Goal: Communication & Community: Answer question/provide support

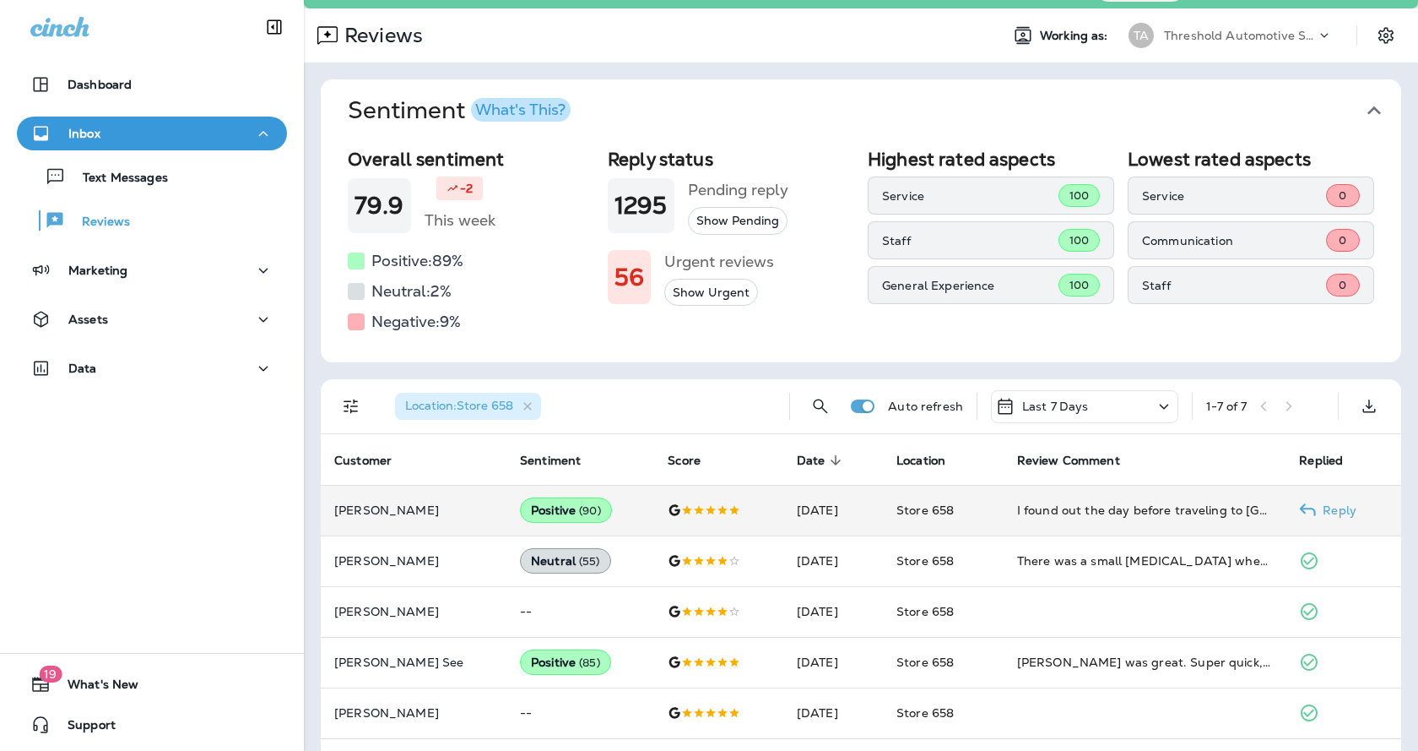
scroll to position [7, 0]
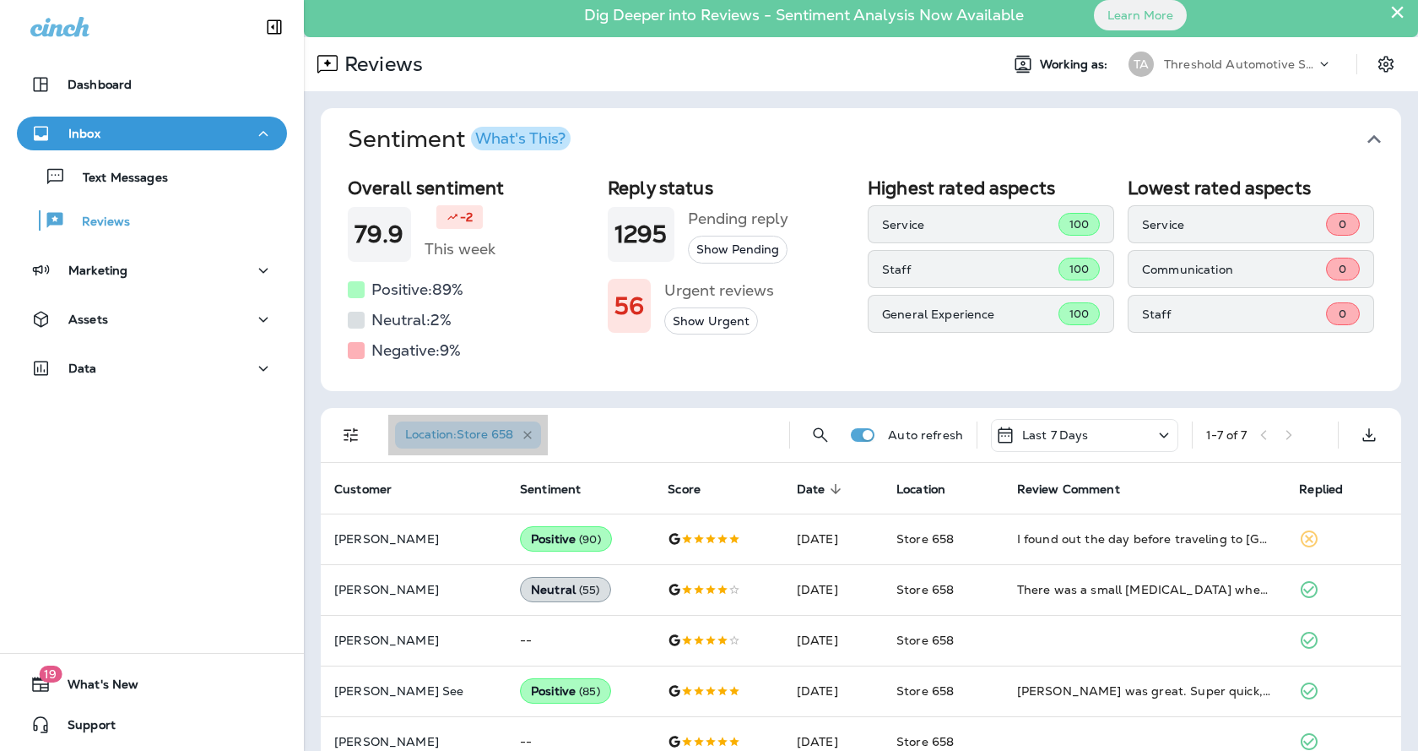
click at [534, 430] on icon "button" at bounding box center [528, 435] width 14 height 14
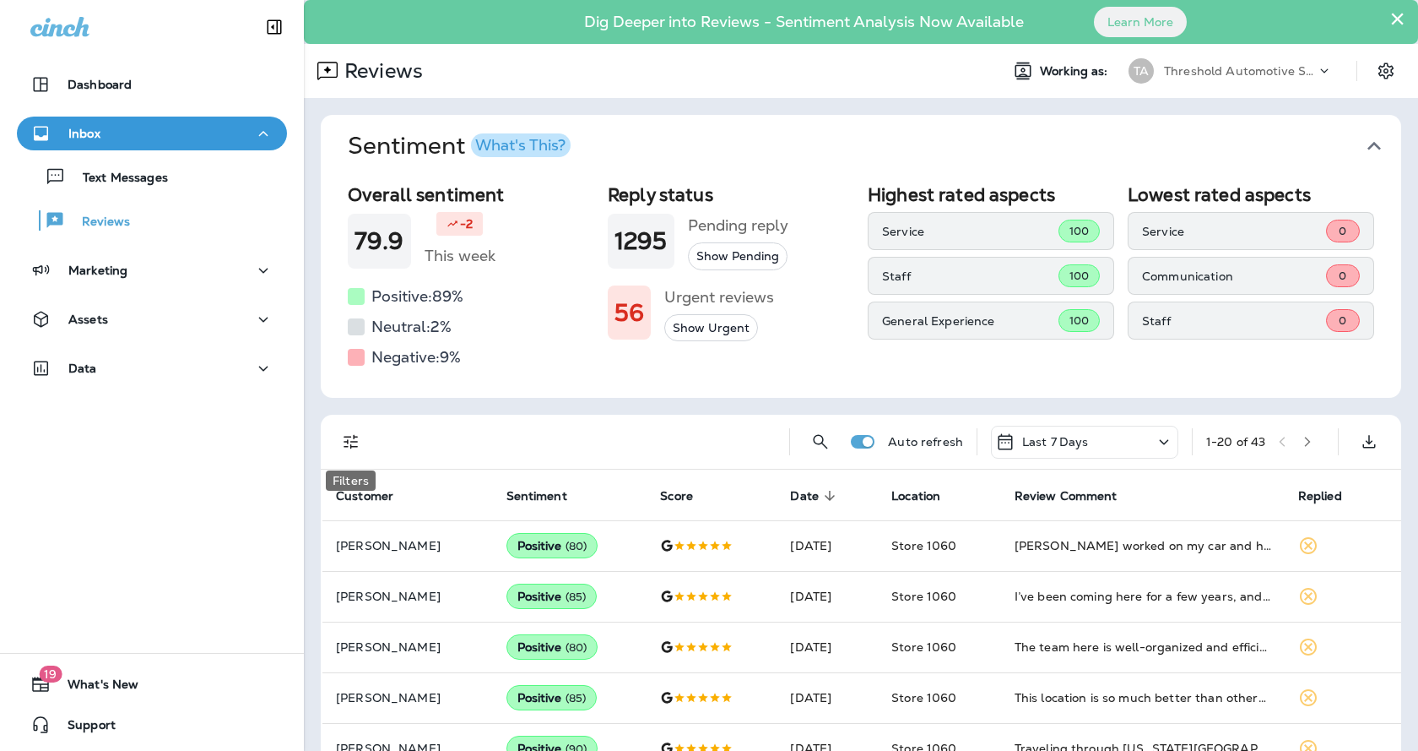
click at [348, 438] on icon "Filters" at bounding box center [351, 441] width 20 height 20
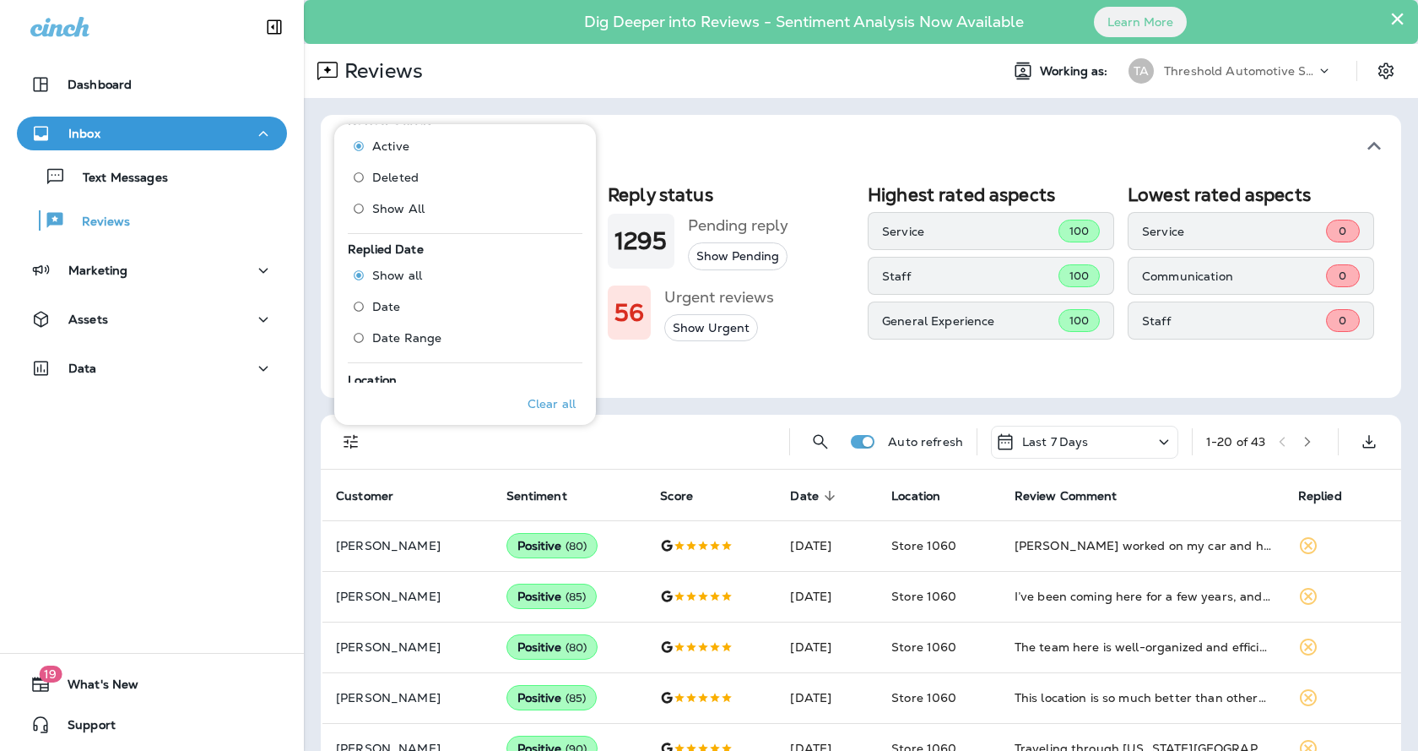
scroll to position [760, 0]
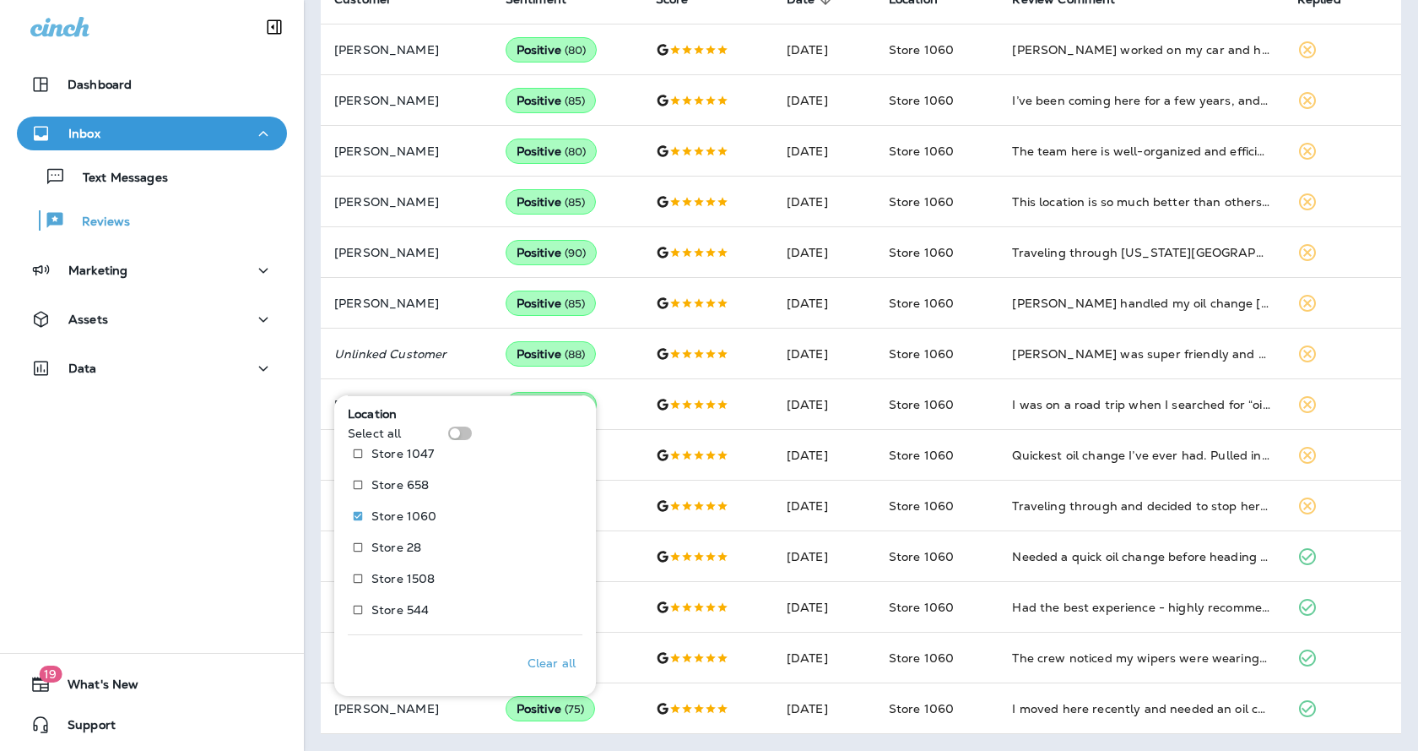
scroll to position [73, 0]
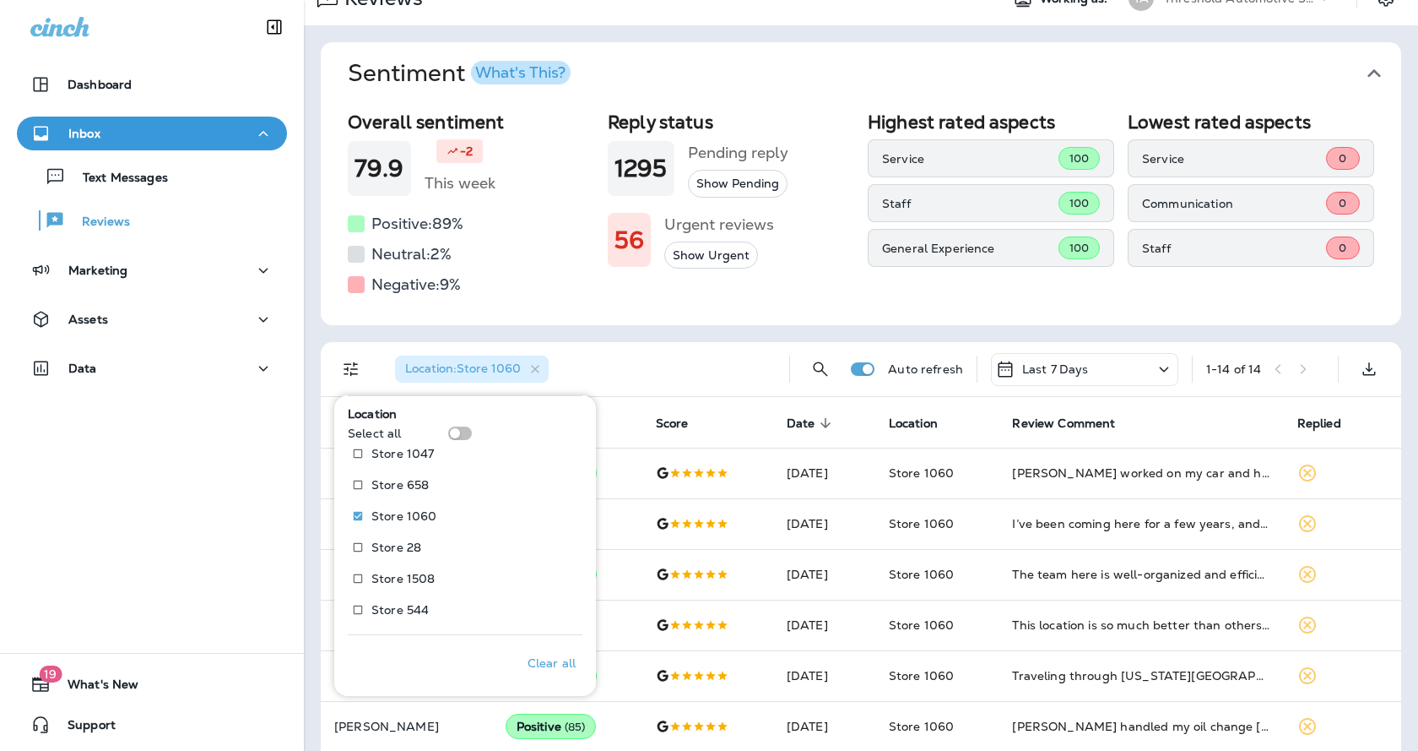
click at [727, 79] on span "Sentiment What's This?" at bounding box center [854, 73] width 1013 height 29
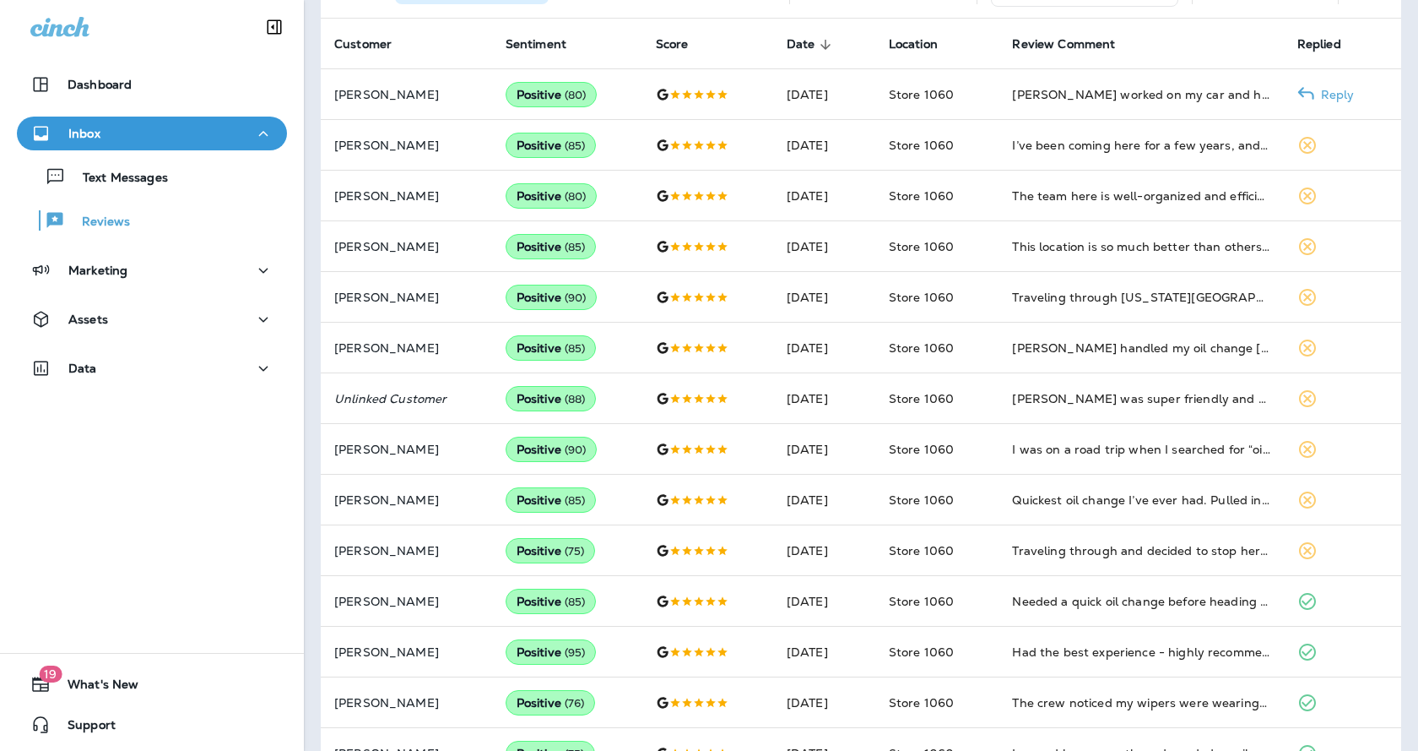
scroll to position [176, 0]
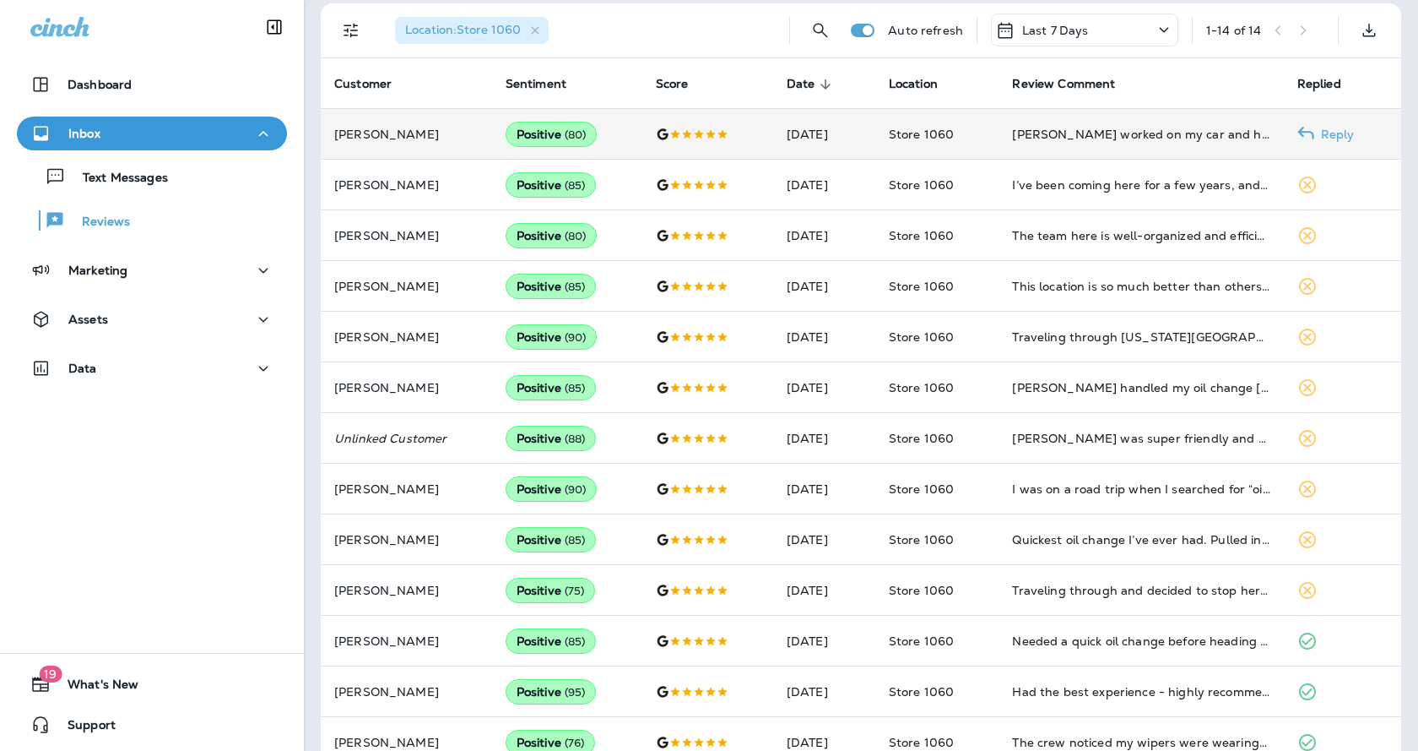
click at [1315, 131] on p "Reply" at bounding box center [1335, 134] width 41 height 14
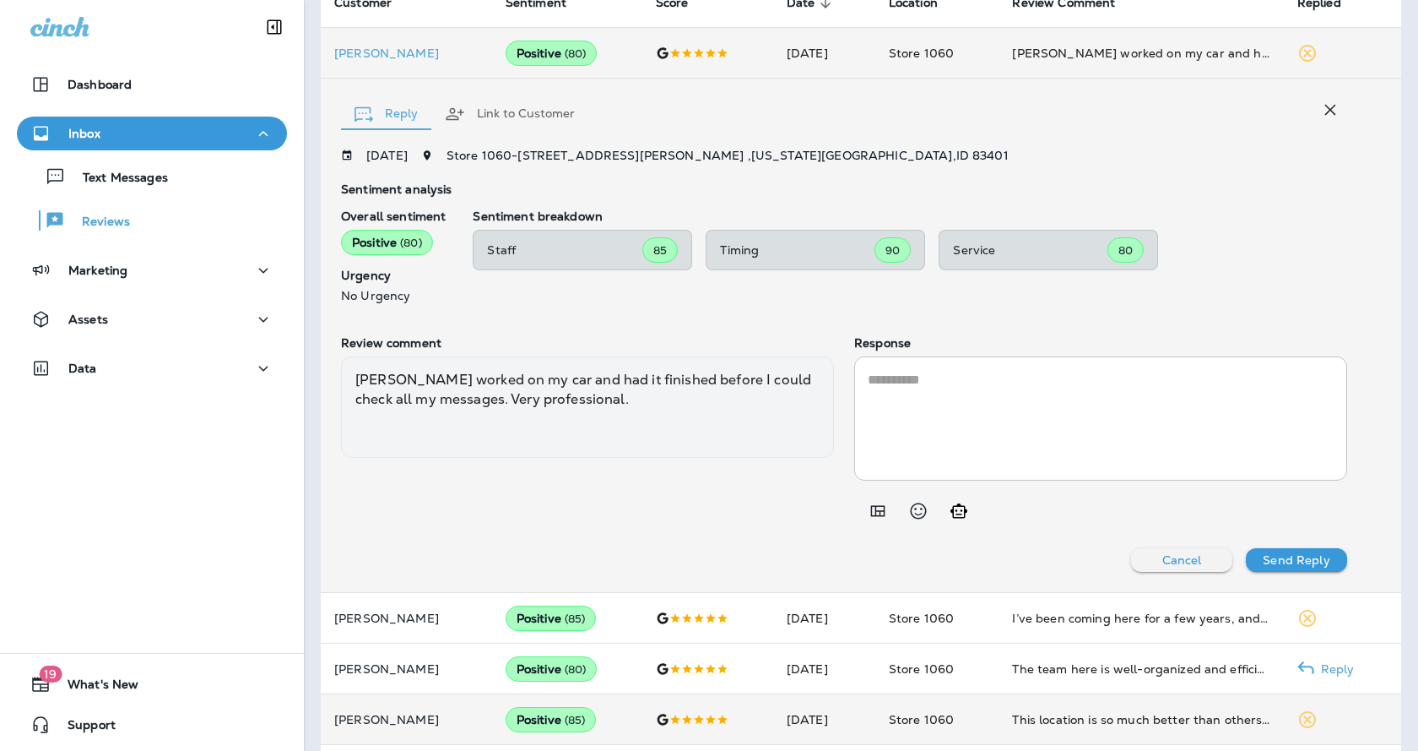
scroll to position [430, 0]
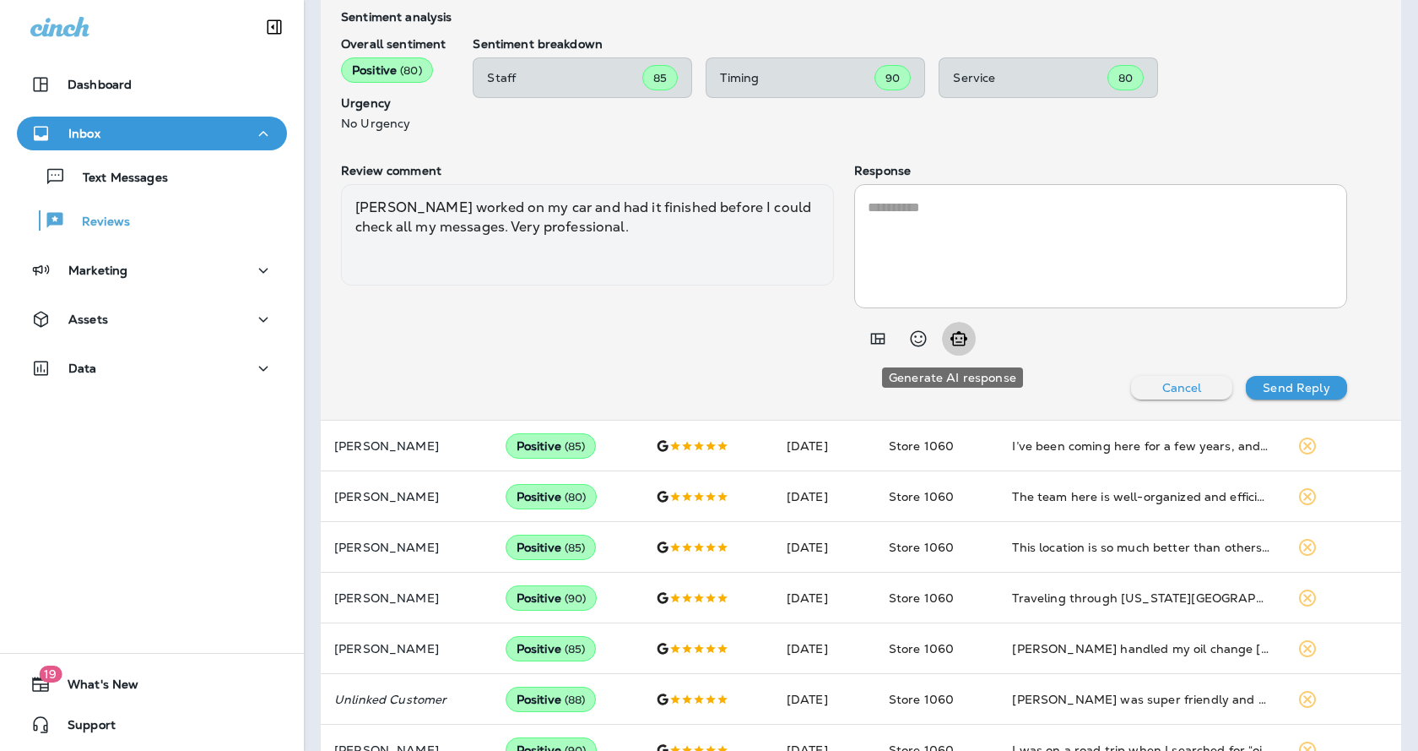
click at [949, 331] on icon "Generate AI response" at bounding box center [959, 338] width 20 height 20
type textarea "**********"
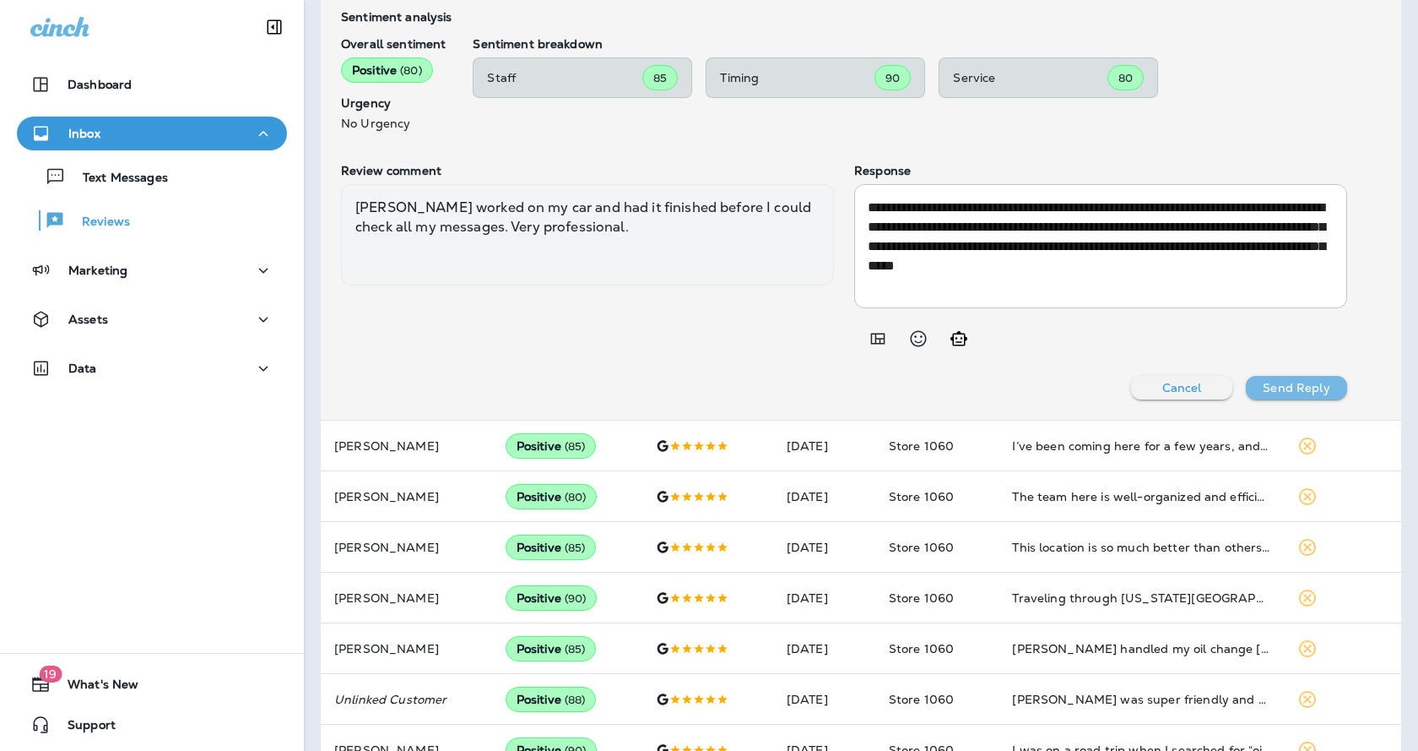
click at [1292, 384] on p "Send Reply" at bounding box center [1296, 388] width 67 height 14
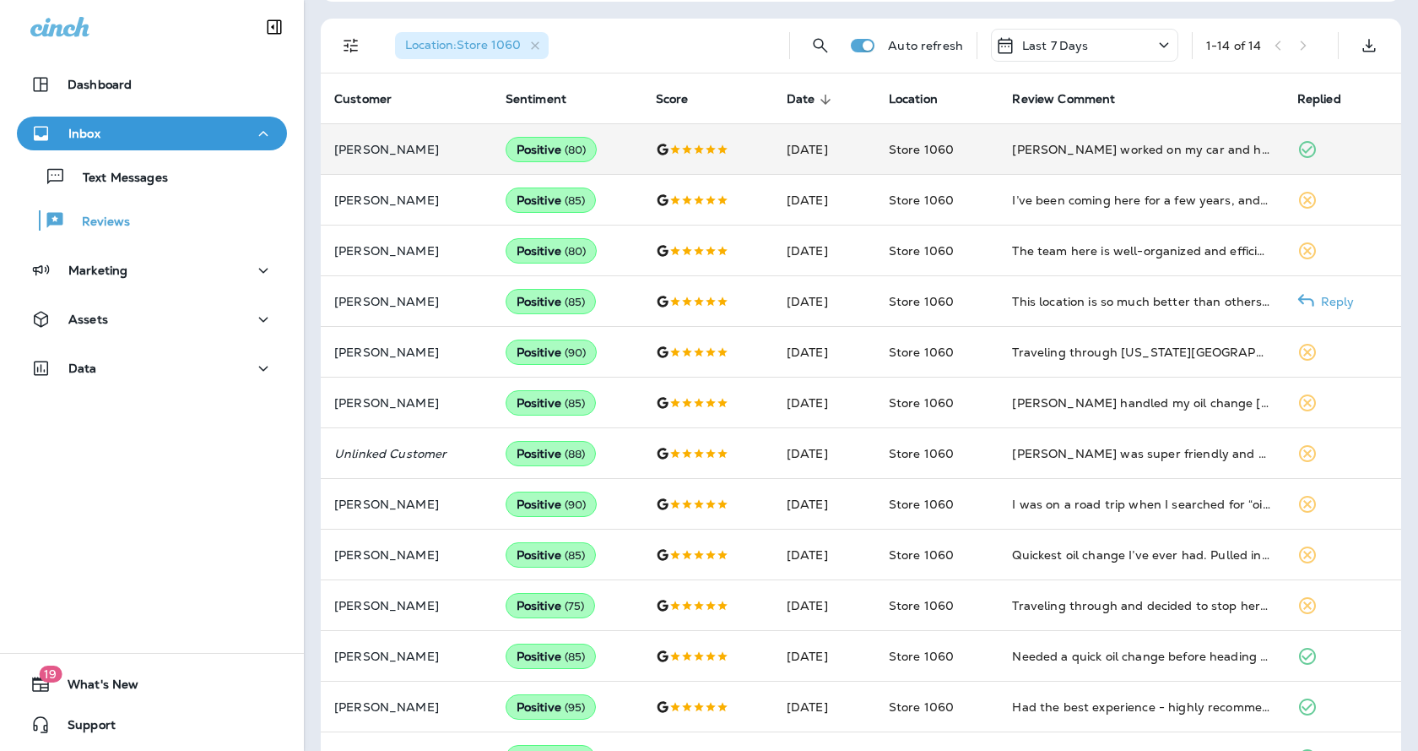
scroll to position [8, 0]
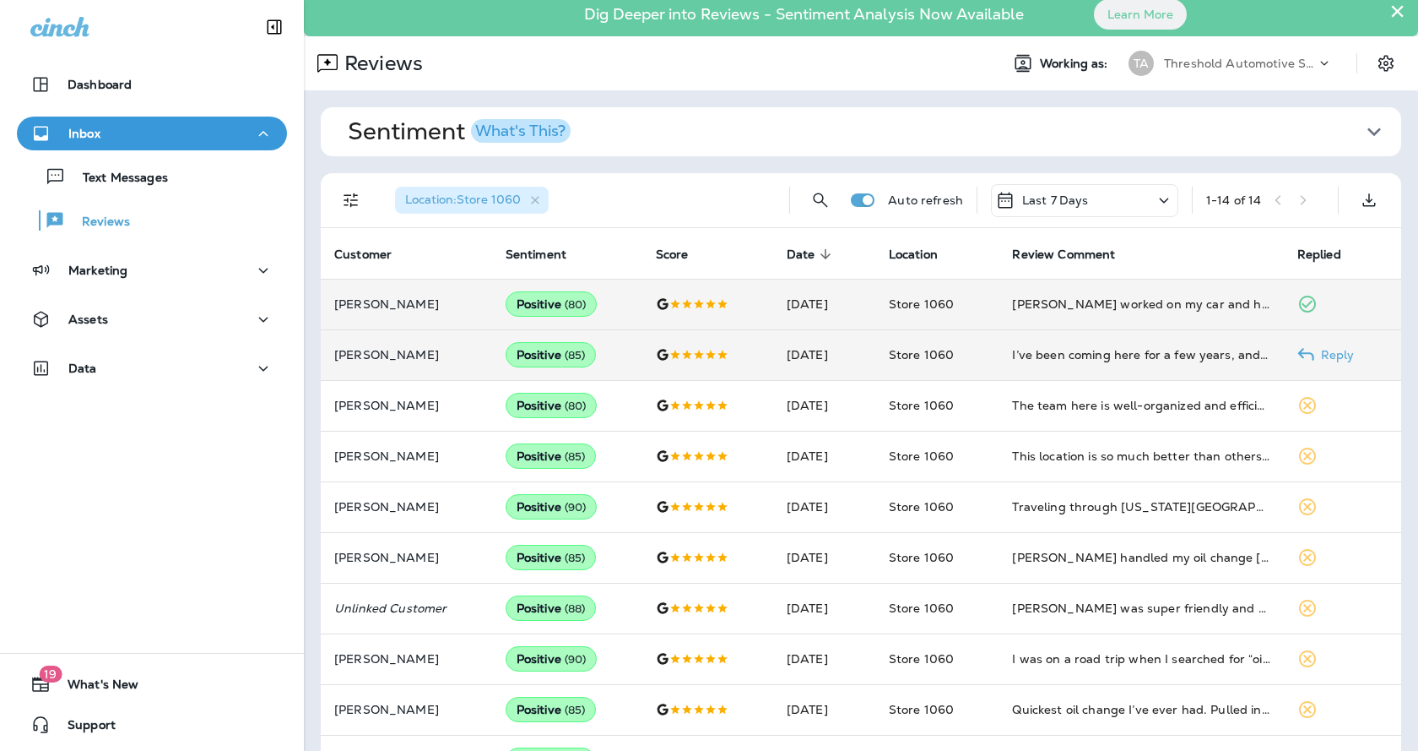
click at [1315, 352] on p "Reply" at bounding box center [1335, 355] width 41 height 14
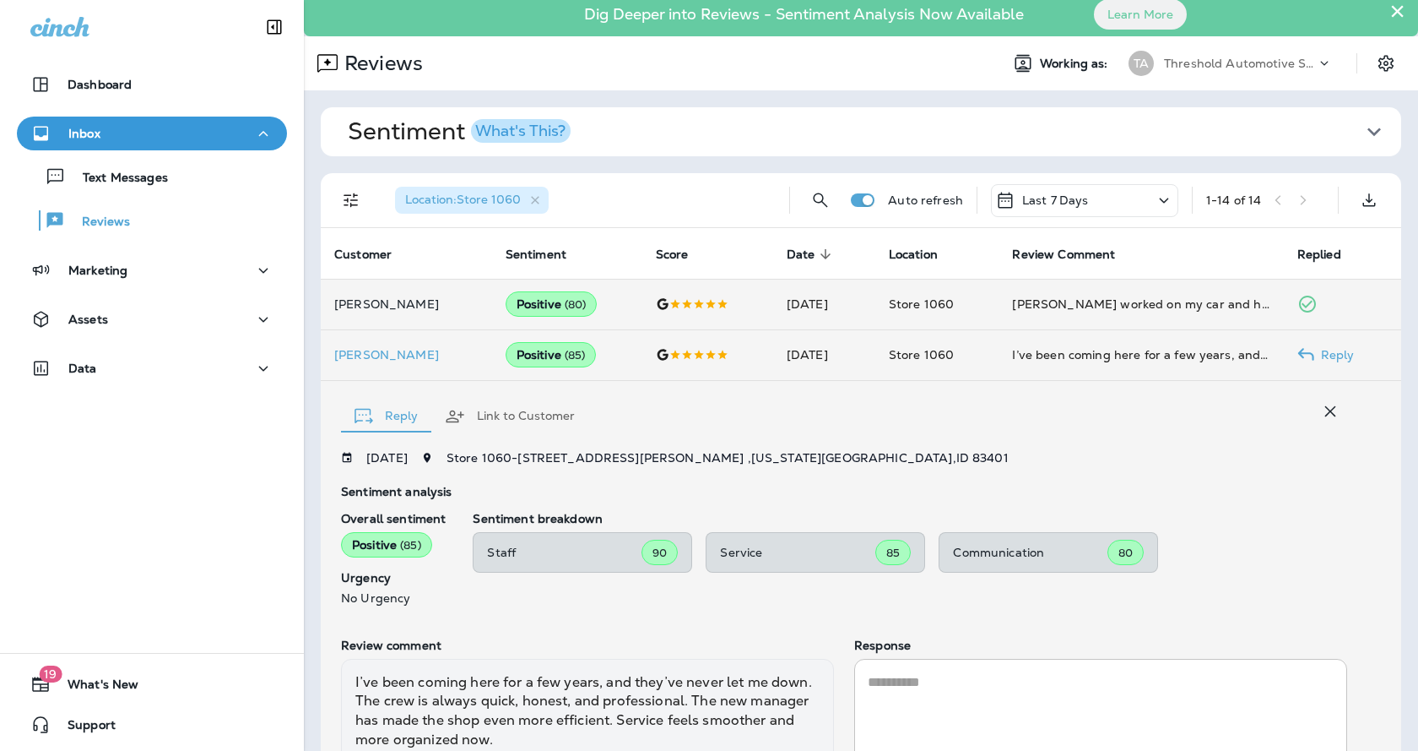
scroll to position [151, 0]
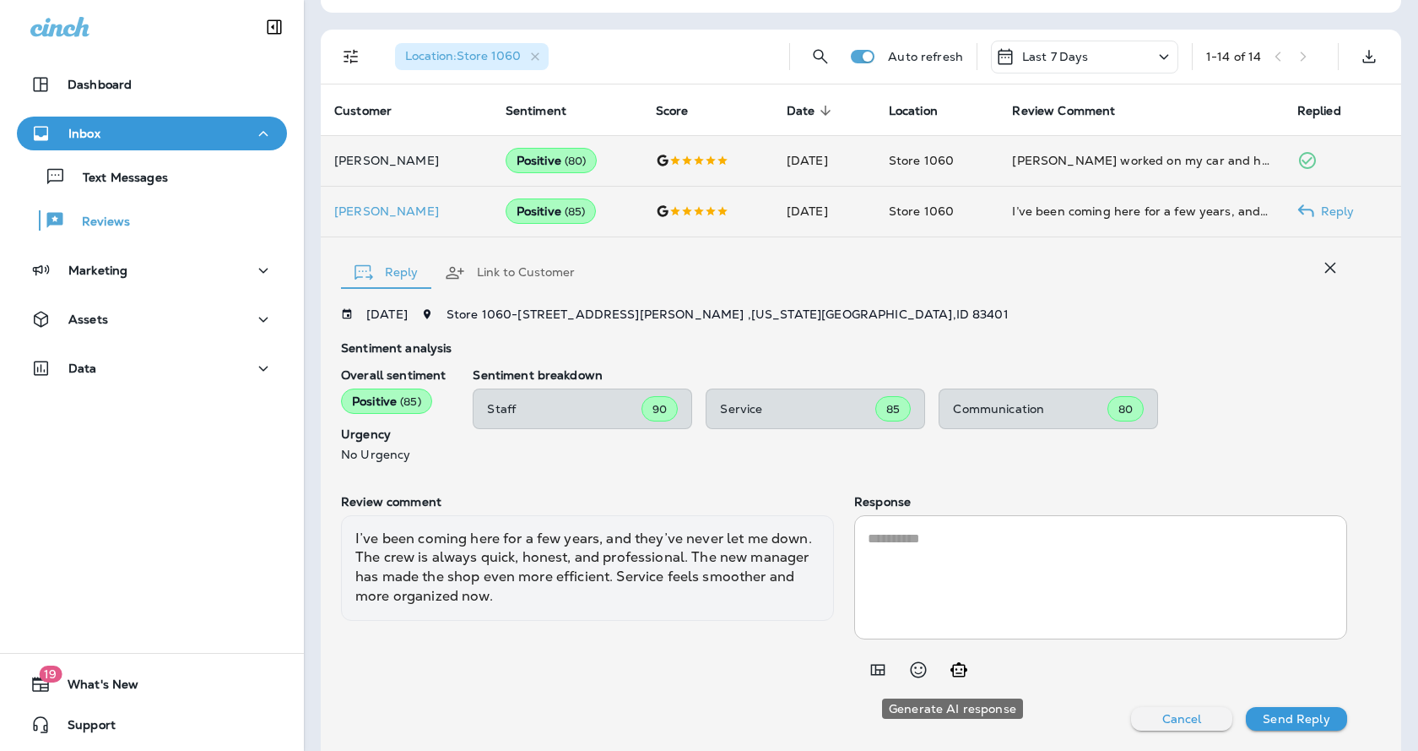
click at [967, 675] on button "Generate AI response" at bounding box center [959, 670] width 34 height 34
type textarea "**********"
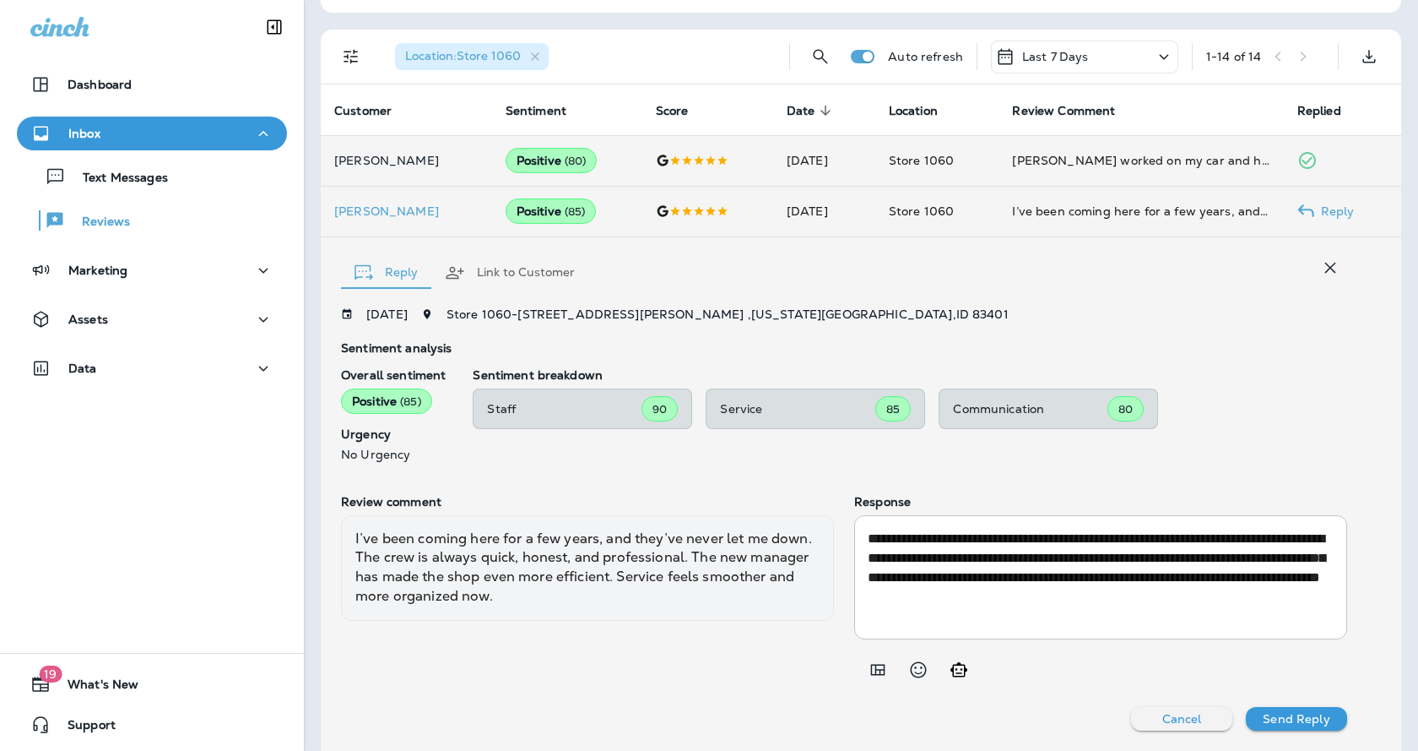
click at [1266, 712] on p "Send Reply" at bounding box center [1296, 719] width 67 height 14
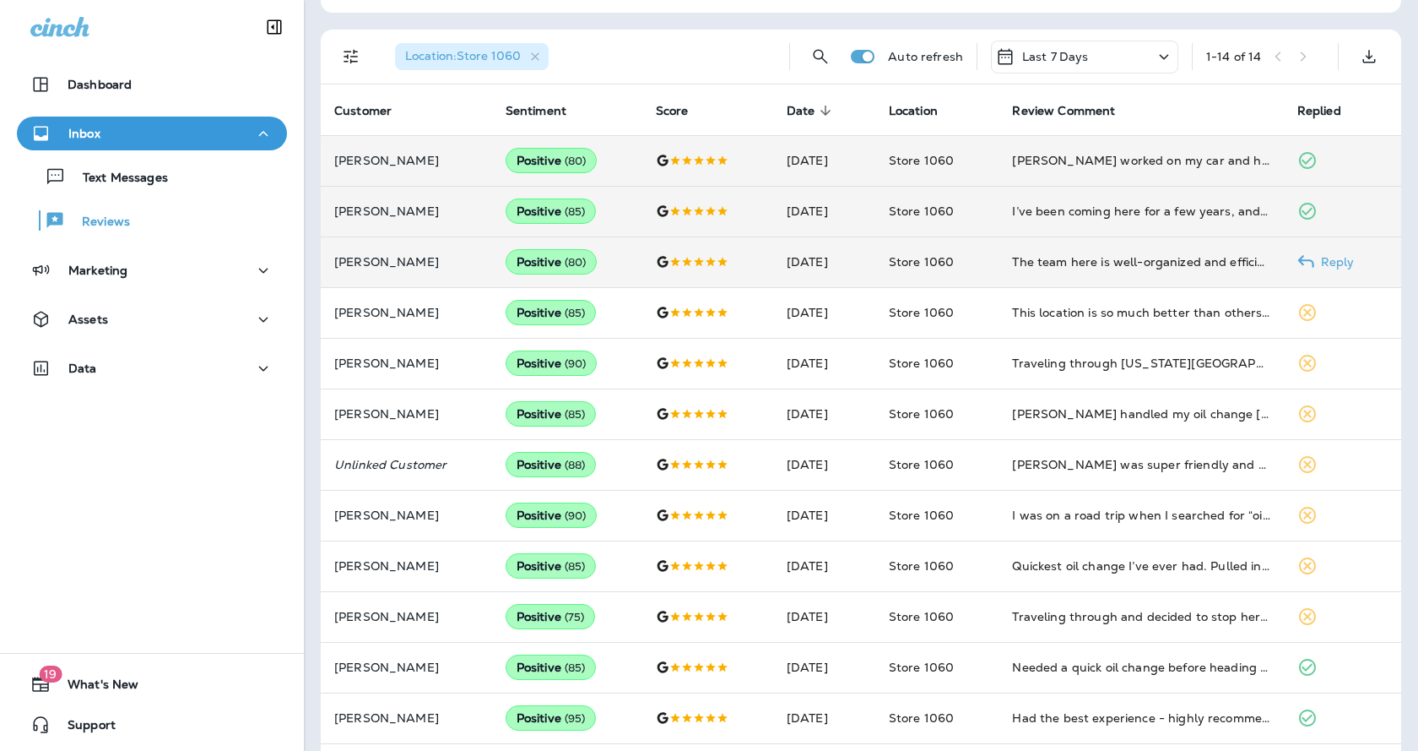
click at [1306, 262] on icon at bounding box center [1306, 261] width 17 height 17
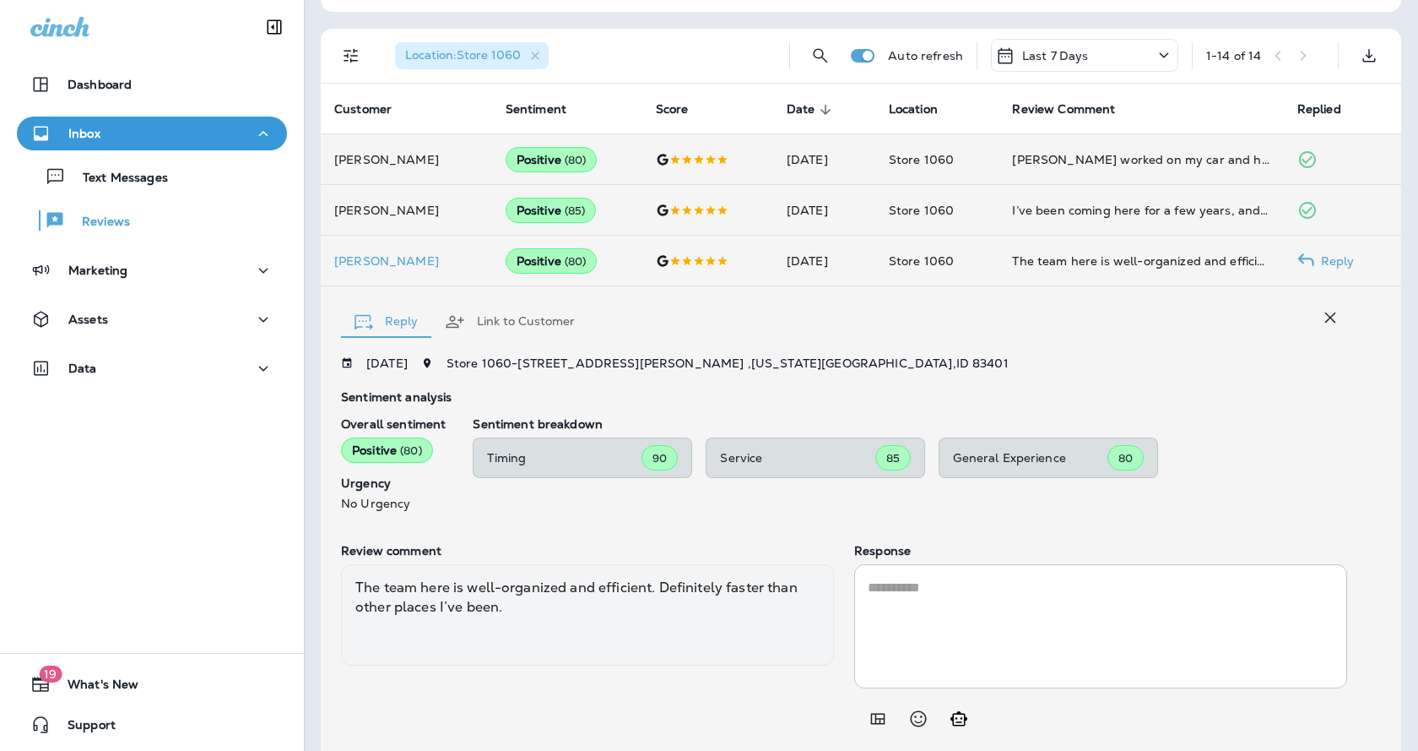
scroll to position [201, 0]
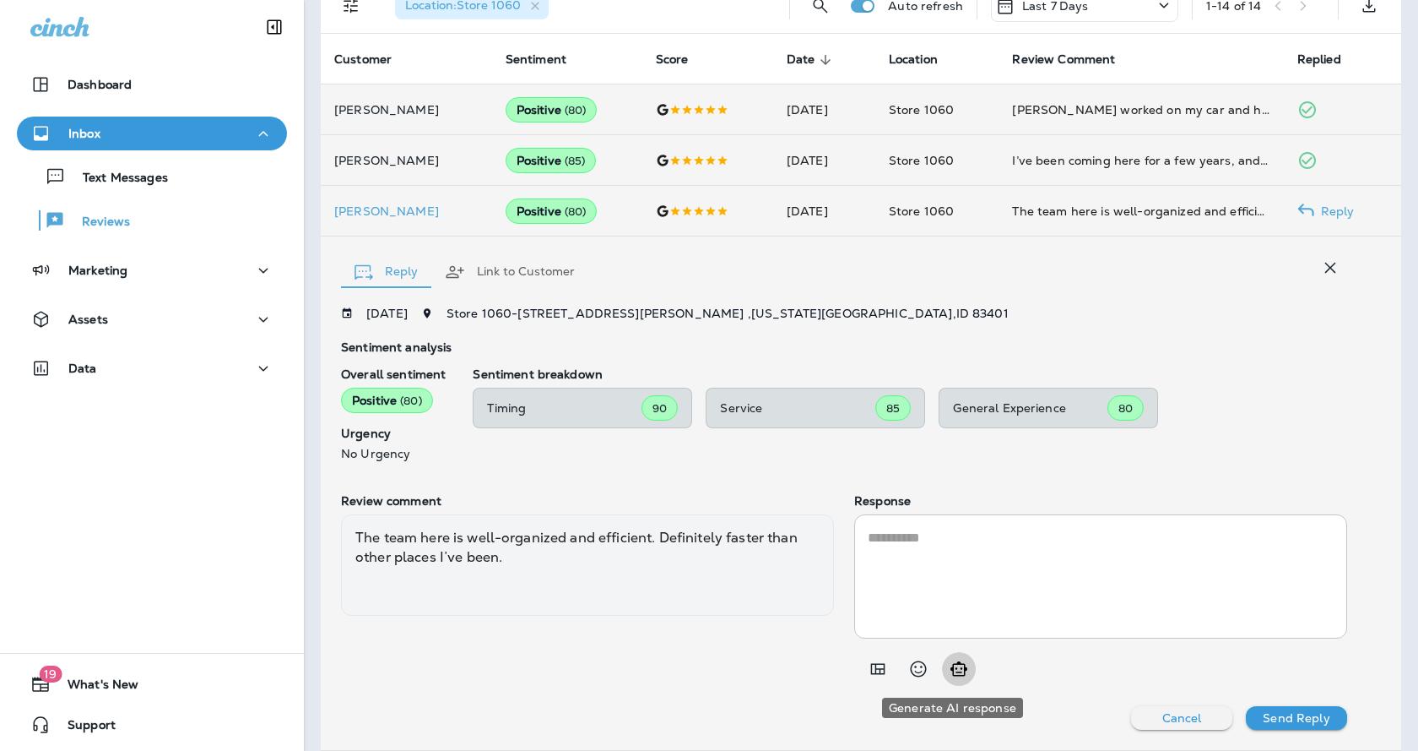
click at [949, 670] on icon "Generate AI response" at bounding box center [959, 669] width 20 height 20
type textarea "**********"
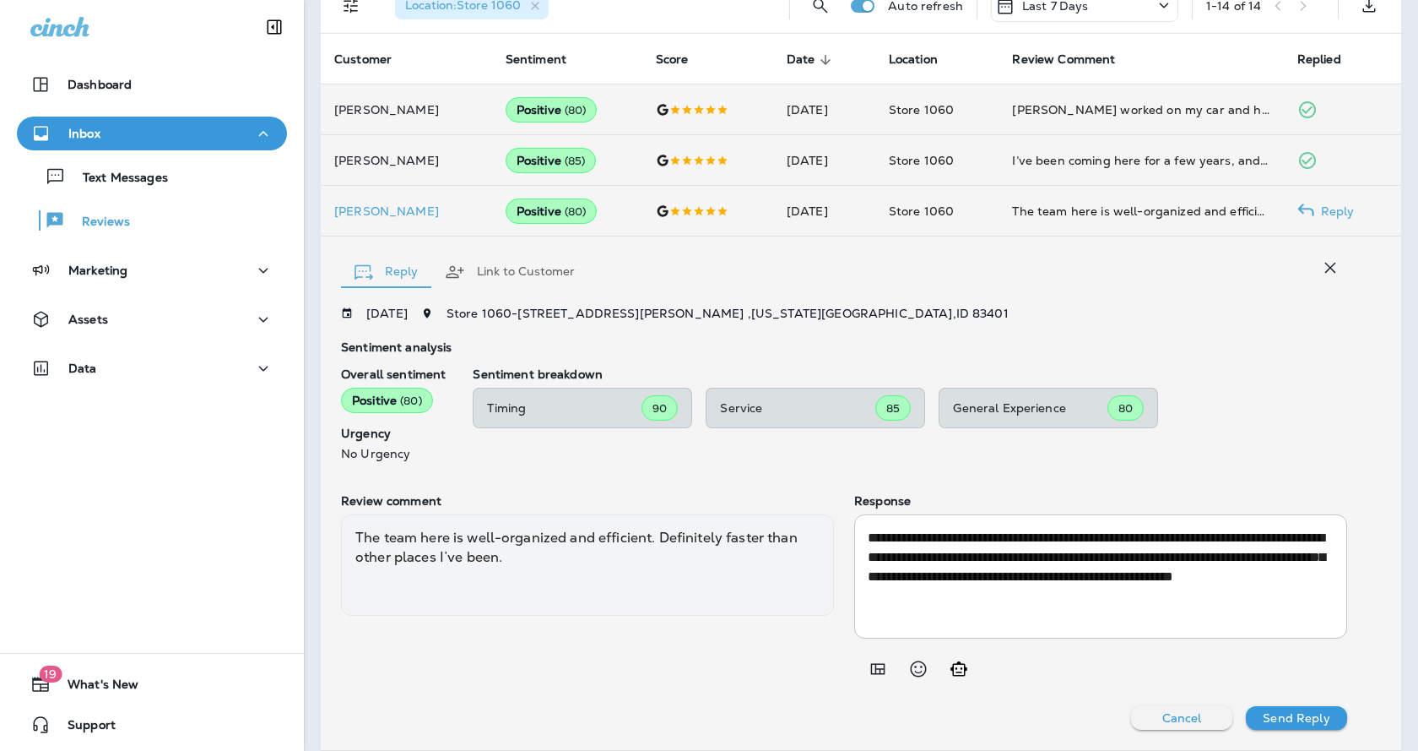
click at [1315, 707] on button "Send Reply" at bounding box center [1296, 718] width 101 height 24
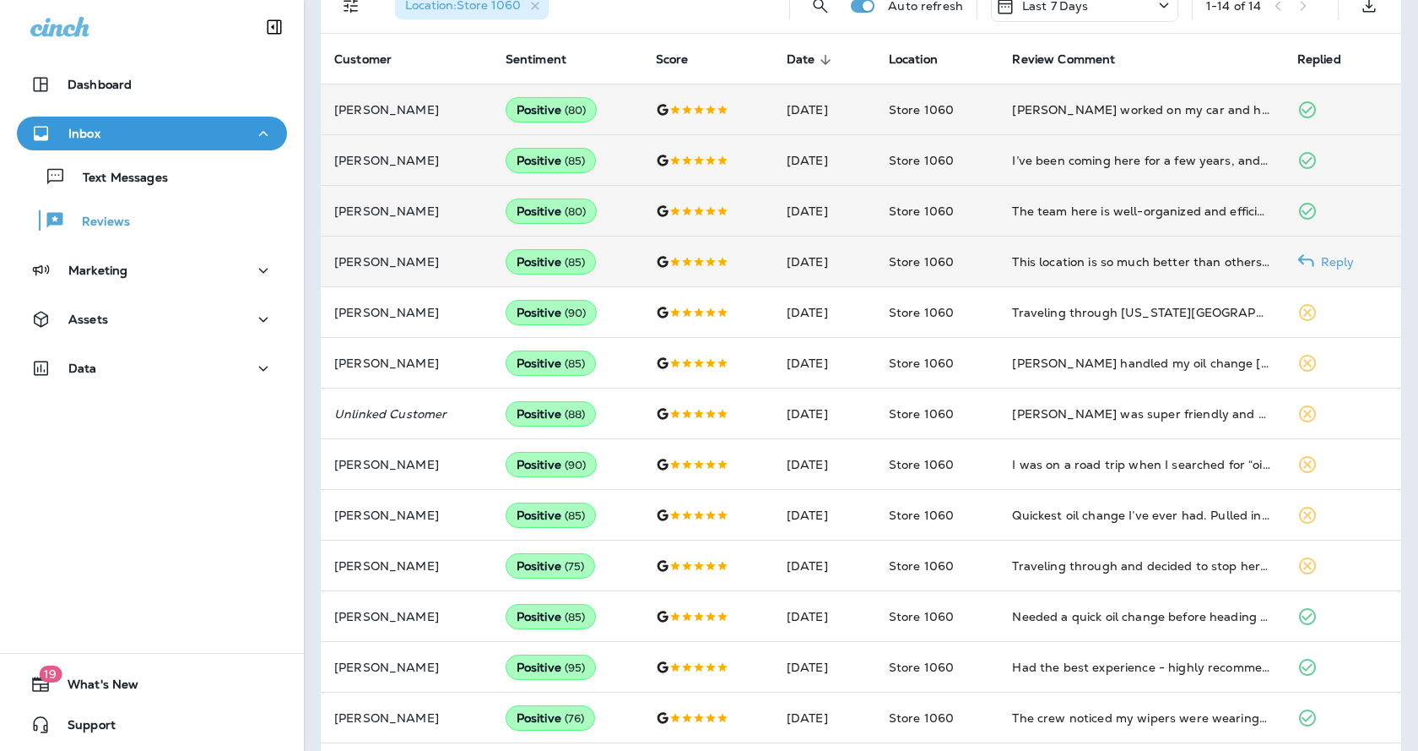
click at [1320, 259] on p "Reply" at bounding box center [1335, 262] width 41 height 14
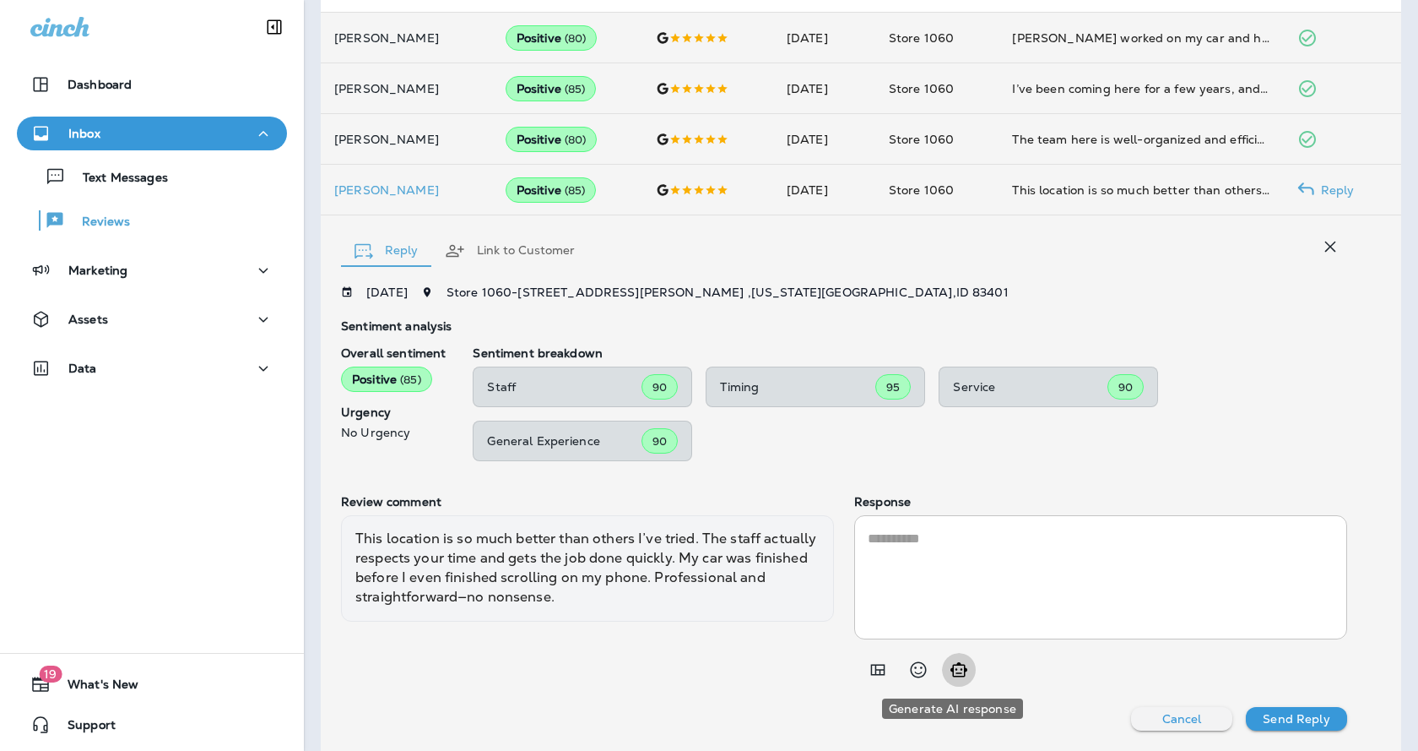
click at [962, 673] on icon "Generate AI response" at bounding box center [959, 669] width 20 height 20
type textarea "**********"
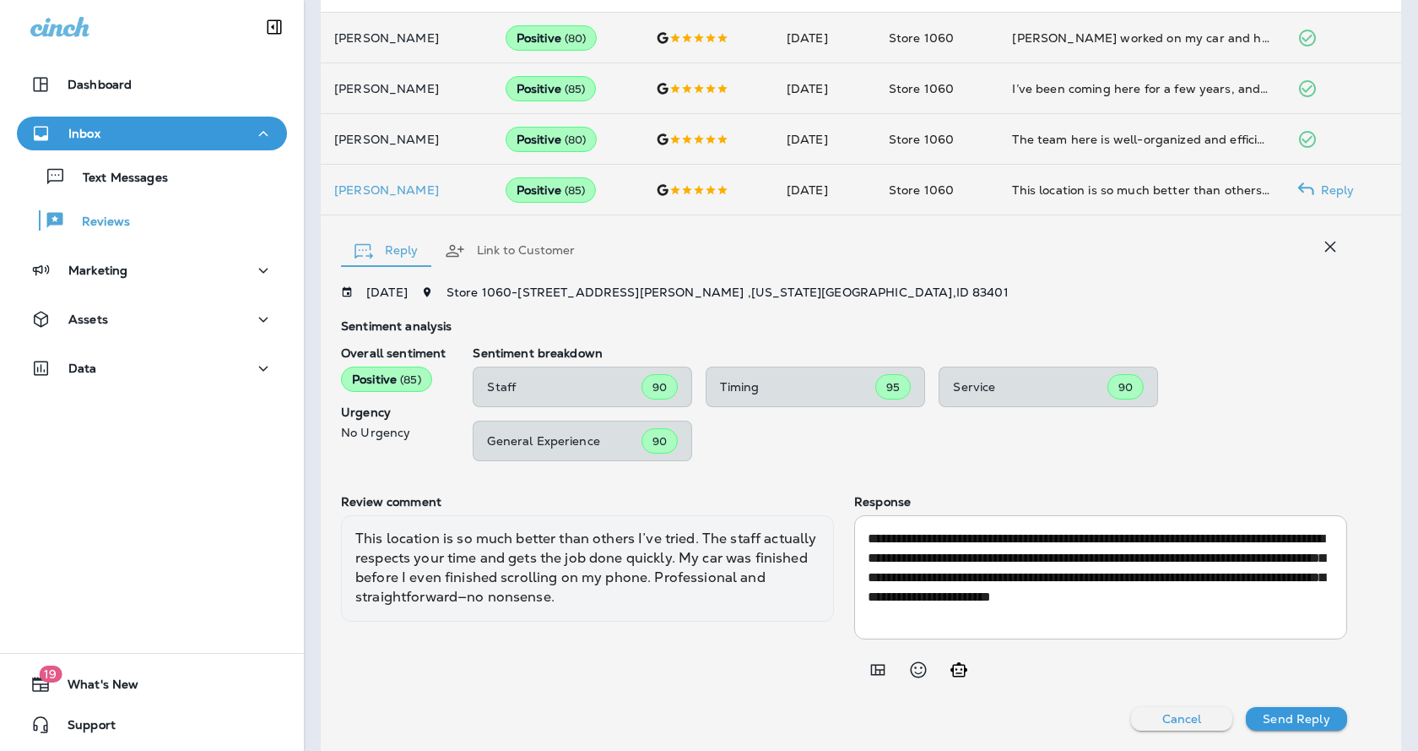
click at [1325, 713] on button "Send Reply" at bounding box center [1296, 719] width 101 height 24
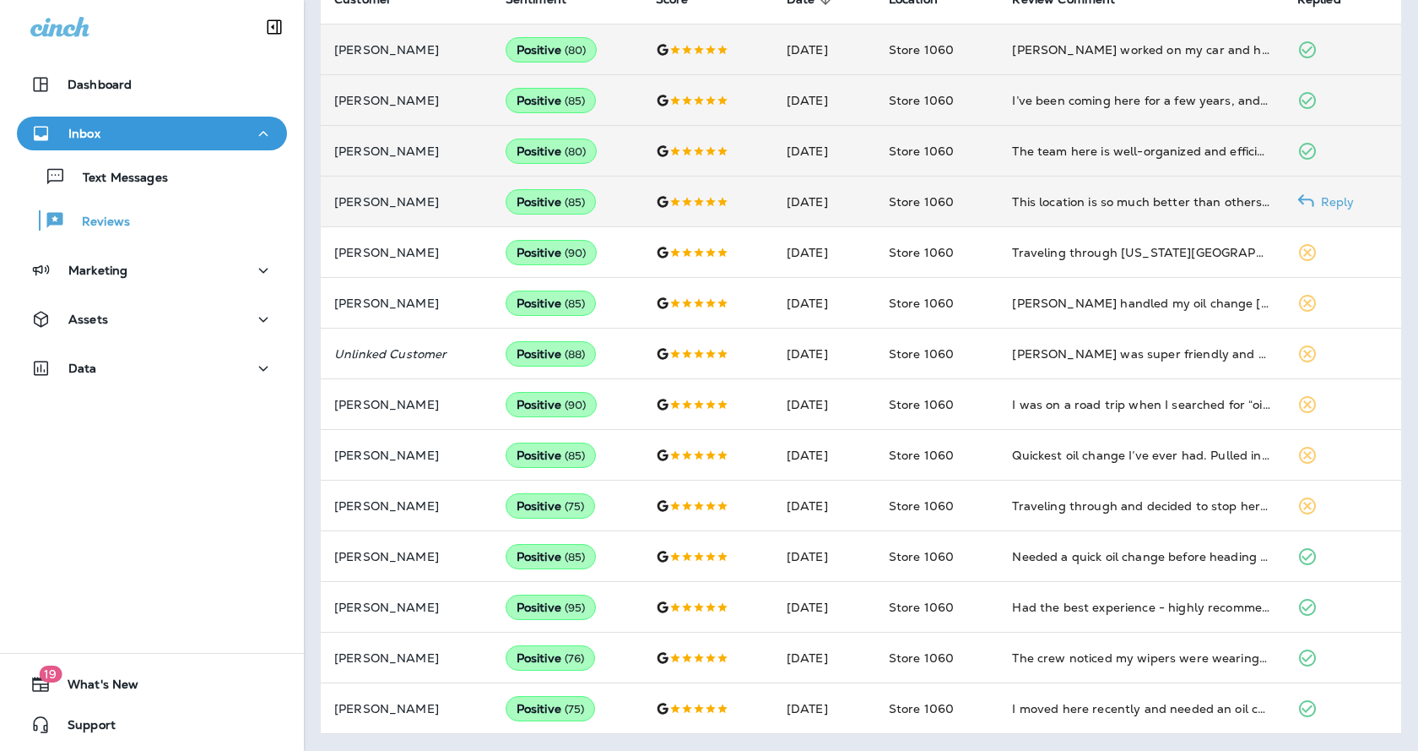
scroll to position [261, 0]
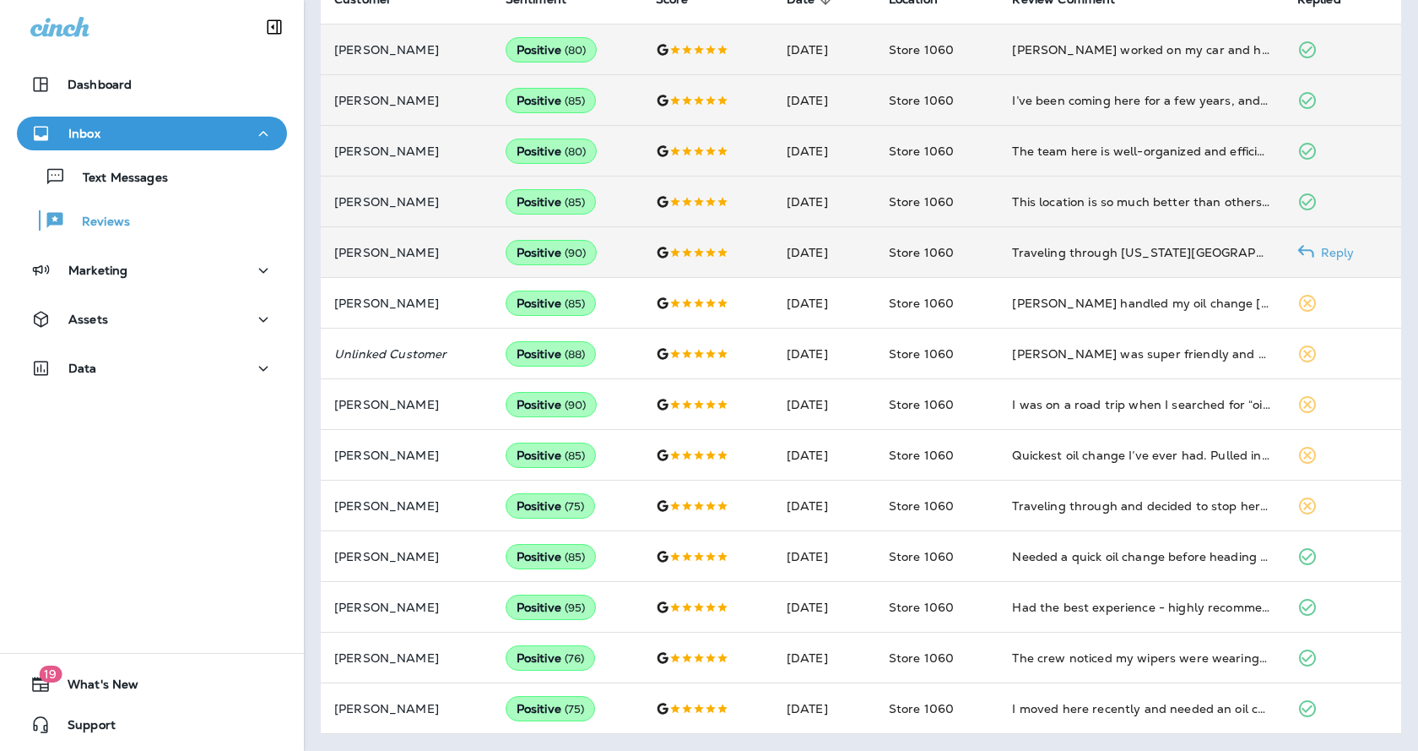
click at [1331, 255] on p "Reply" at bounding box center [1335, 253] width 41 height 14
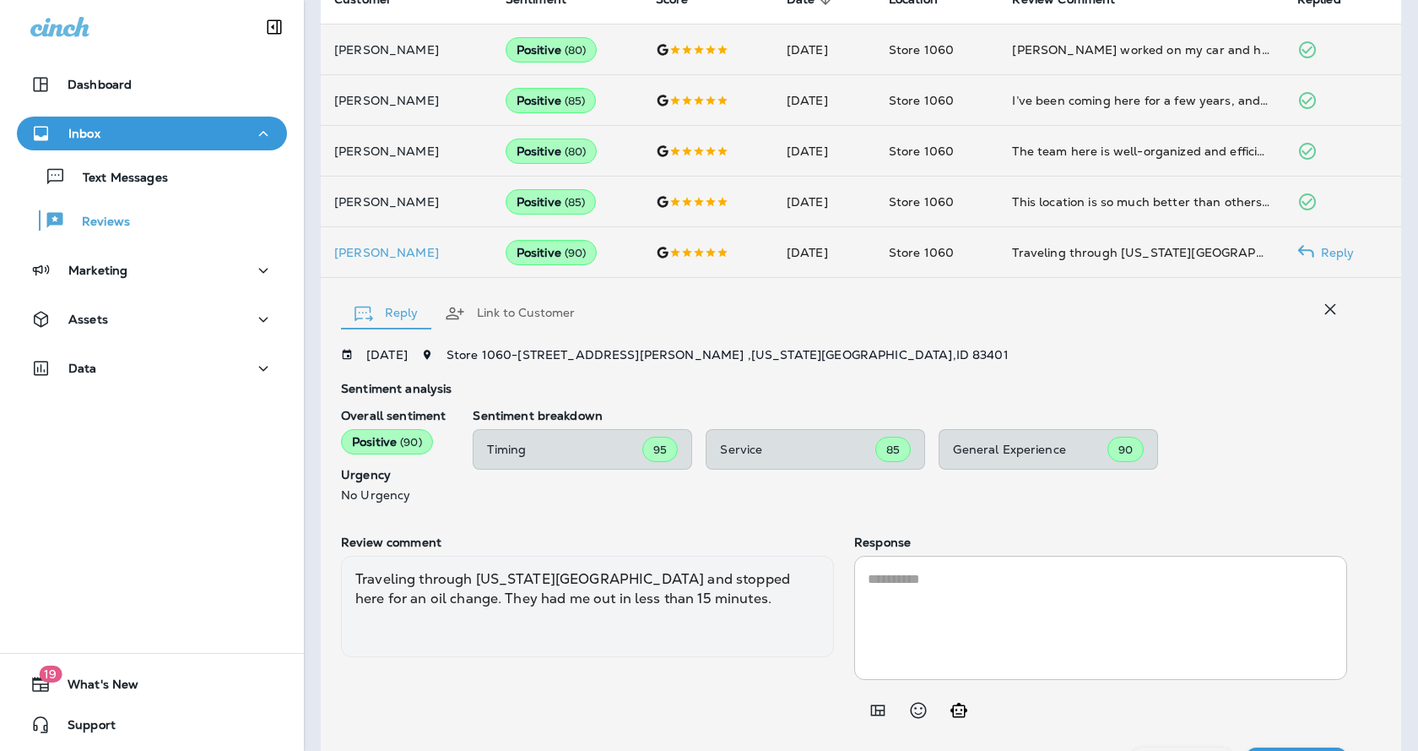
scroll to position [301, 0]
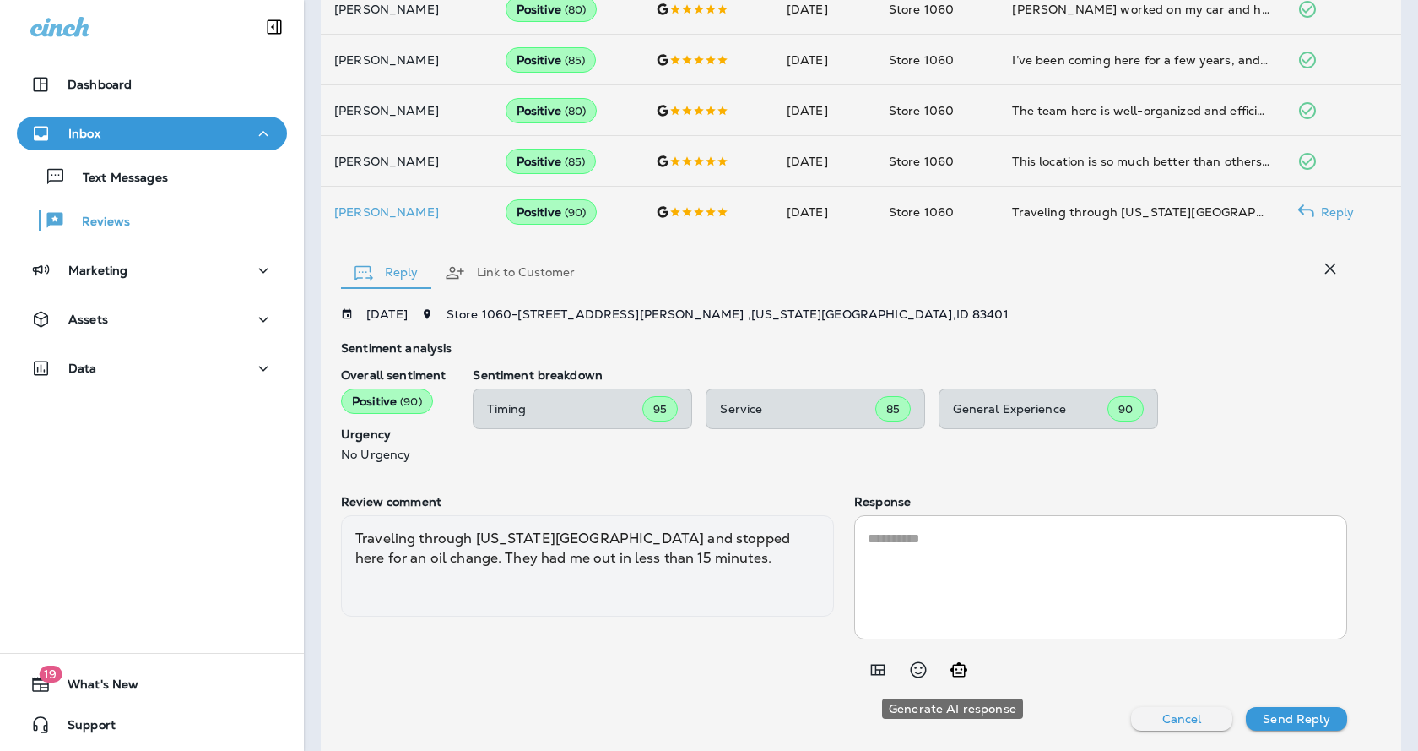
click at [965, 676] on button "Generate AI response" at bounding box center [959, 670] width 34 height 34
type textarea "**********"
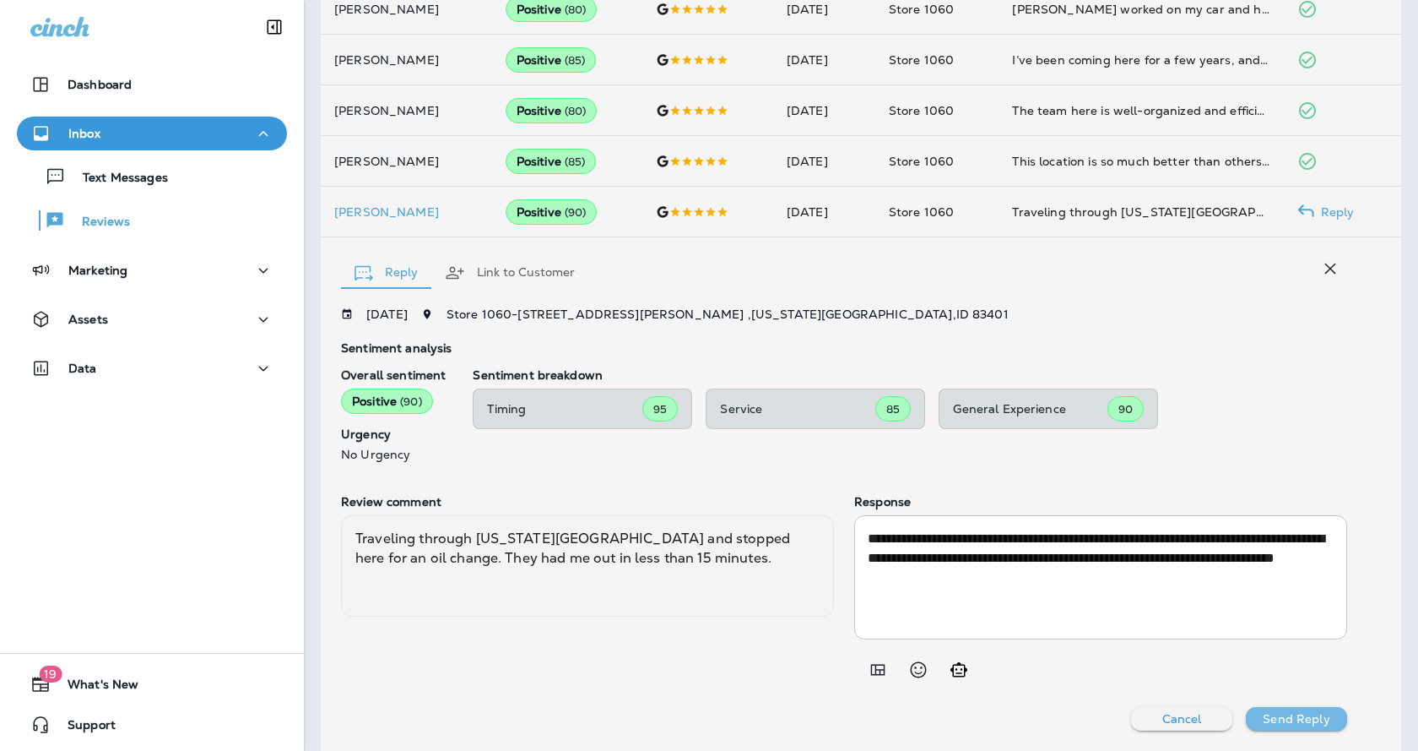
click at [1292, 717] on p "Send Reply" at bounding box center [1296, 719] width 67 height 14
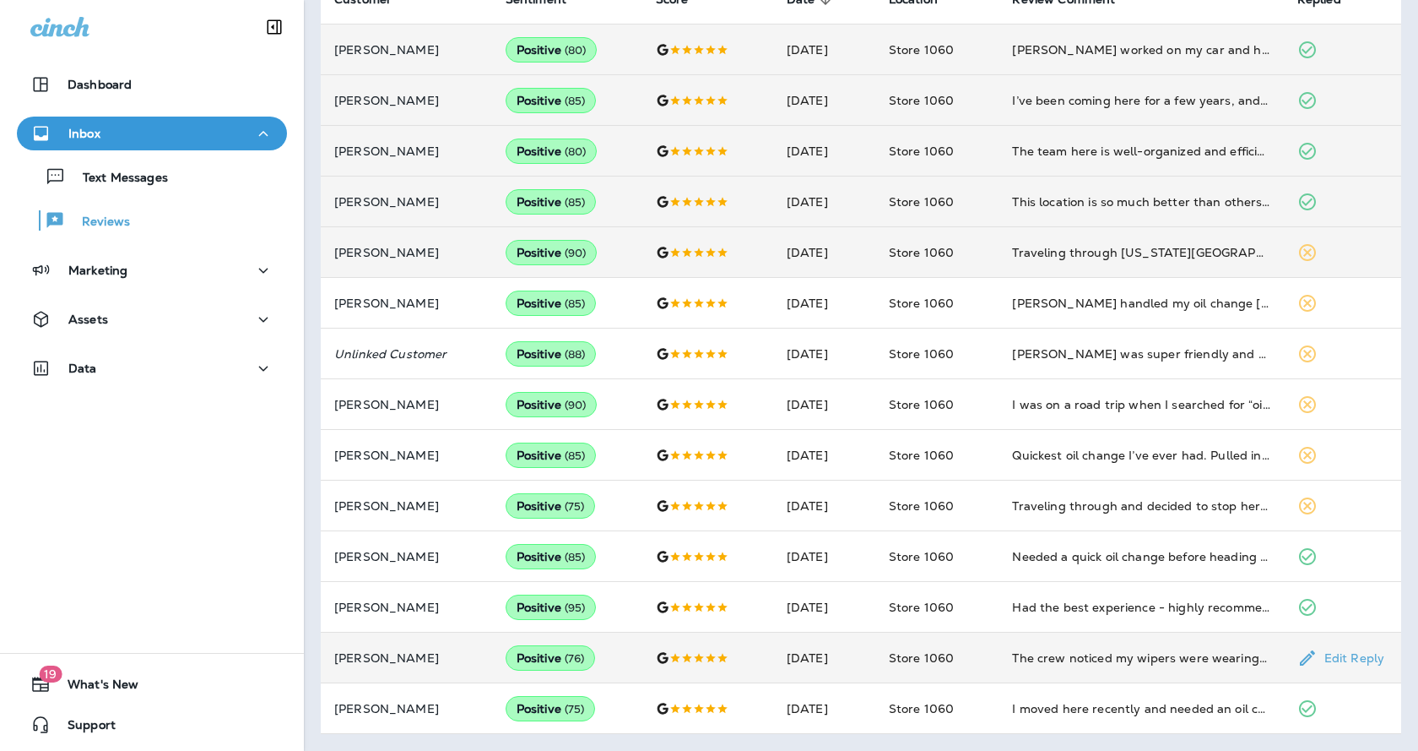
scroll to position [261, 0]
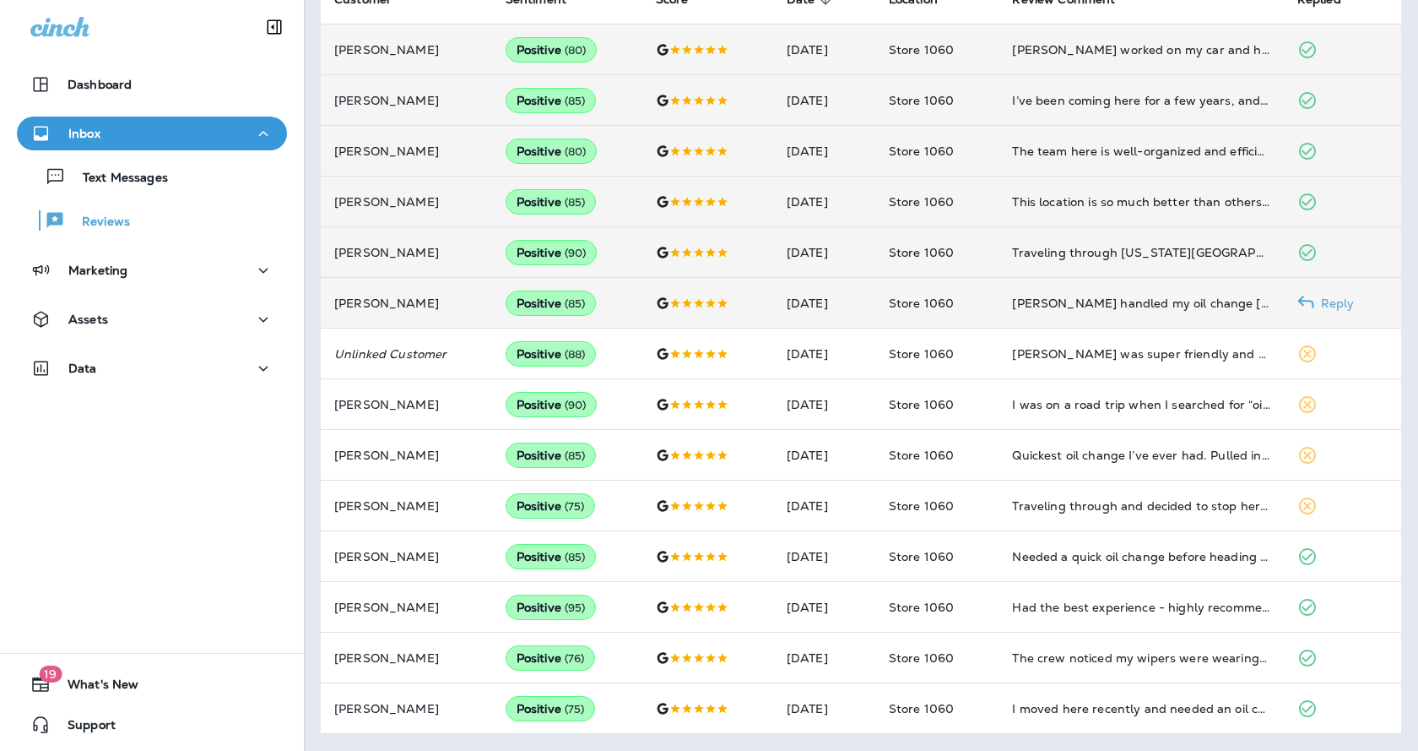
click at [1299, 300] on icon at bounding box center [1306, 302] width 17 height 17
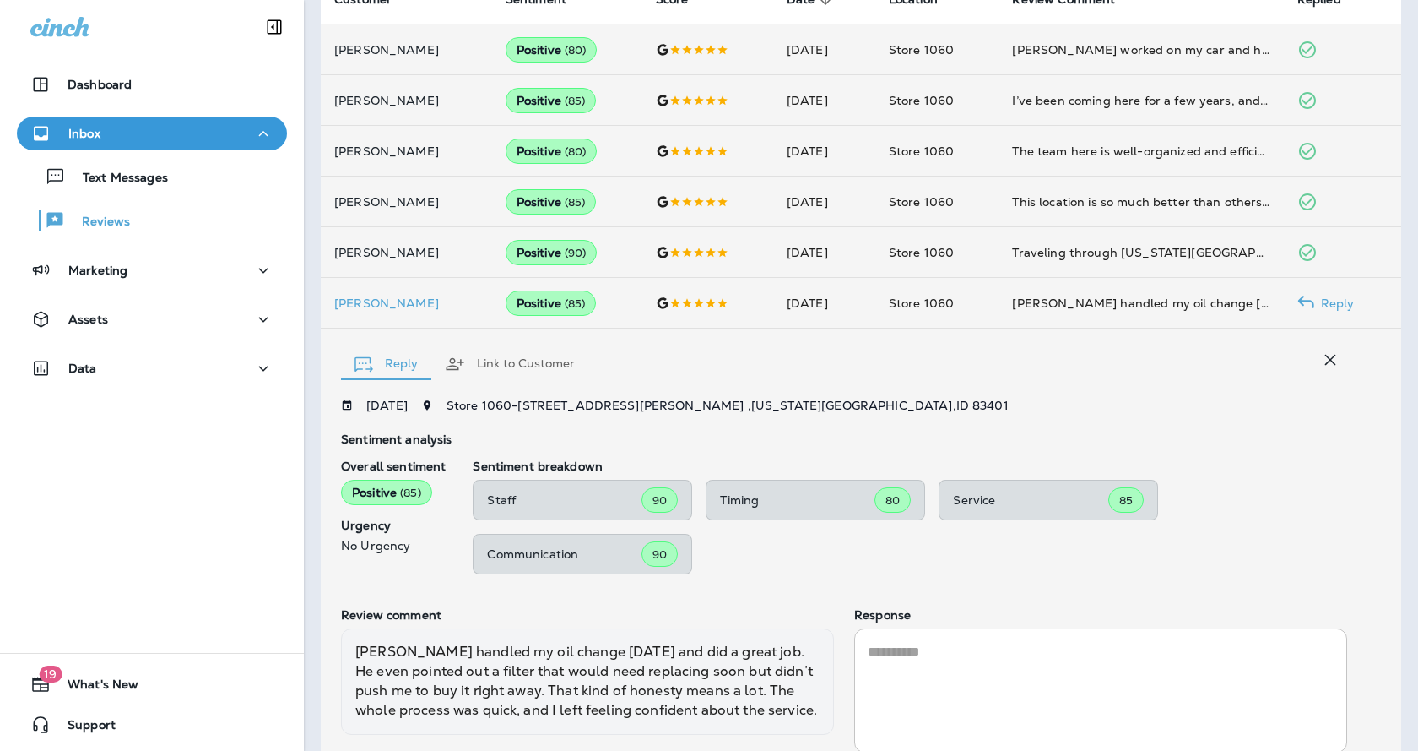
scroll to position [374, 0]
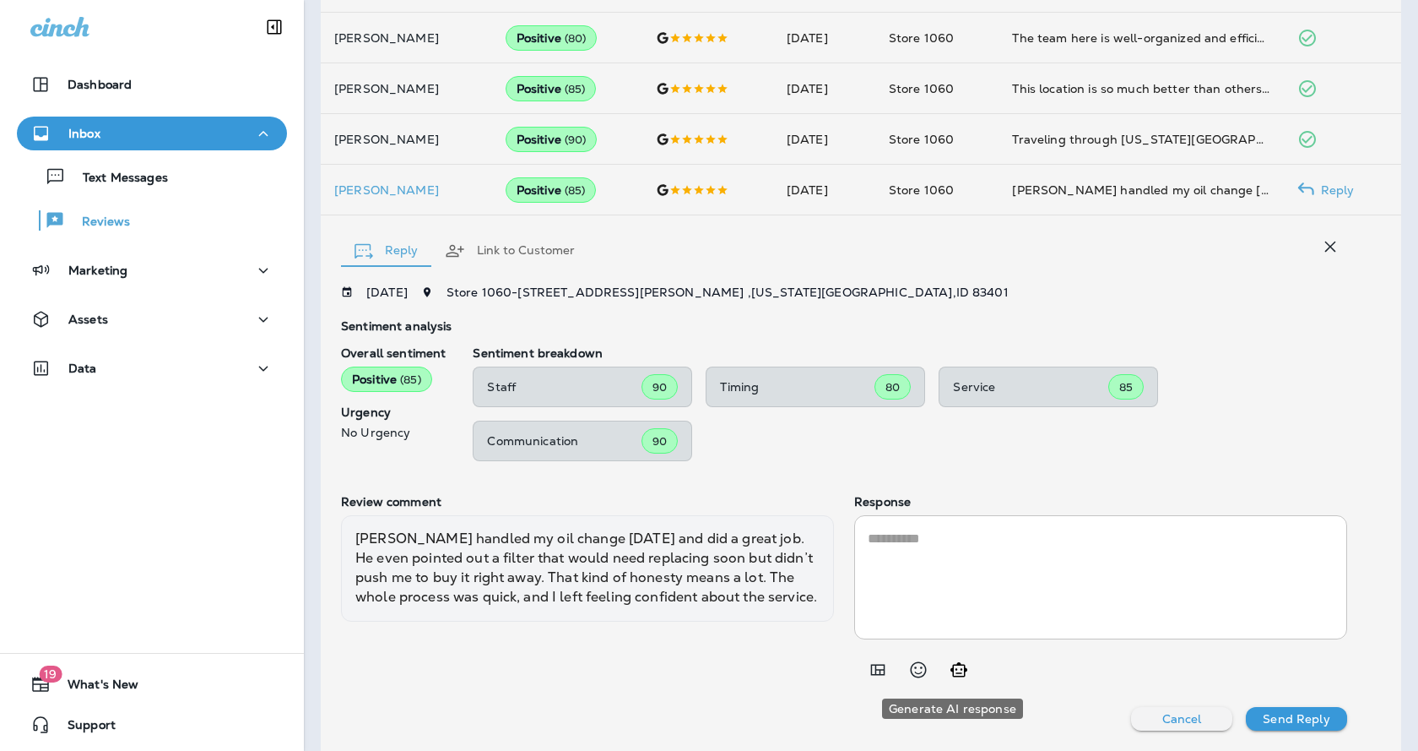
click at [949, 672] on icon "Generate AI response" at bounding box center [959, 669] width 20 height 20
type textarea "**********"
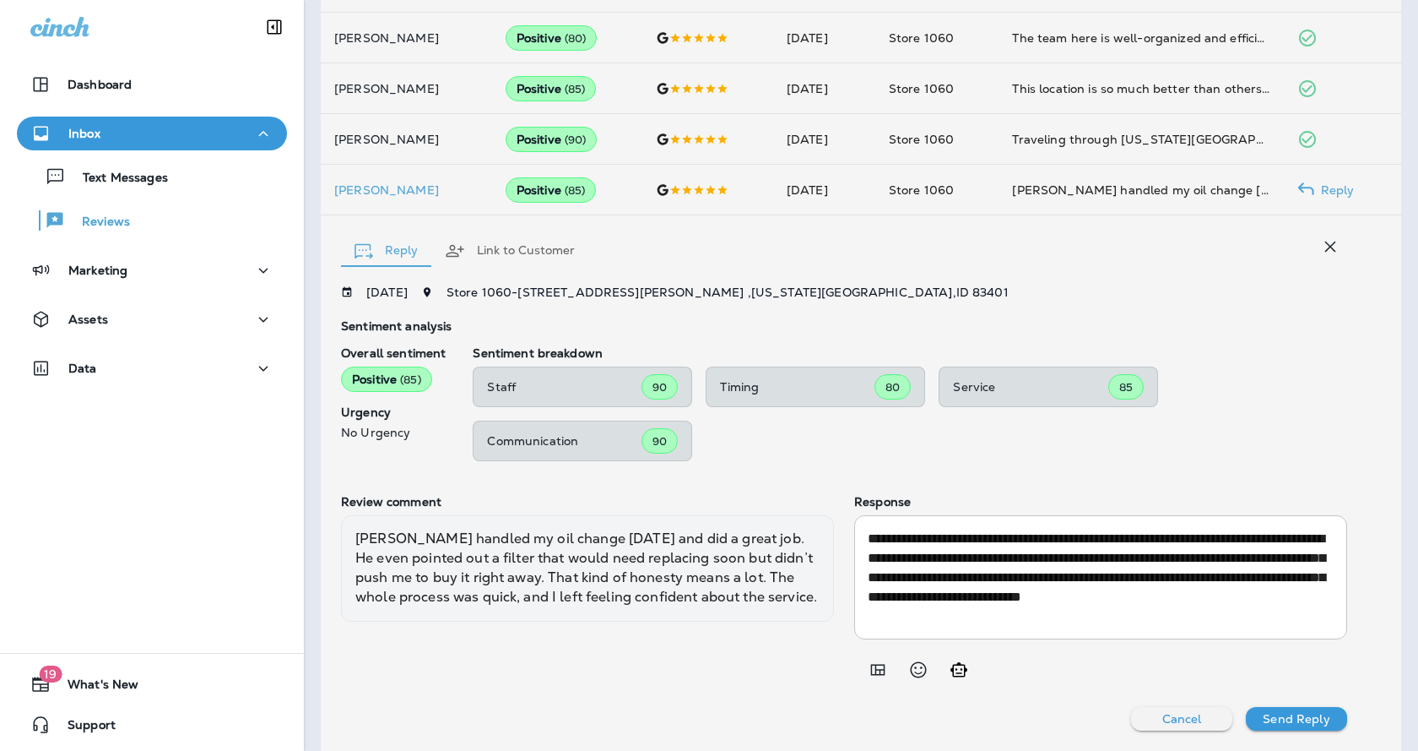
click at [1308, 722] on p "Send Reply" at bounding box center [1296, 719] width 67 height 14
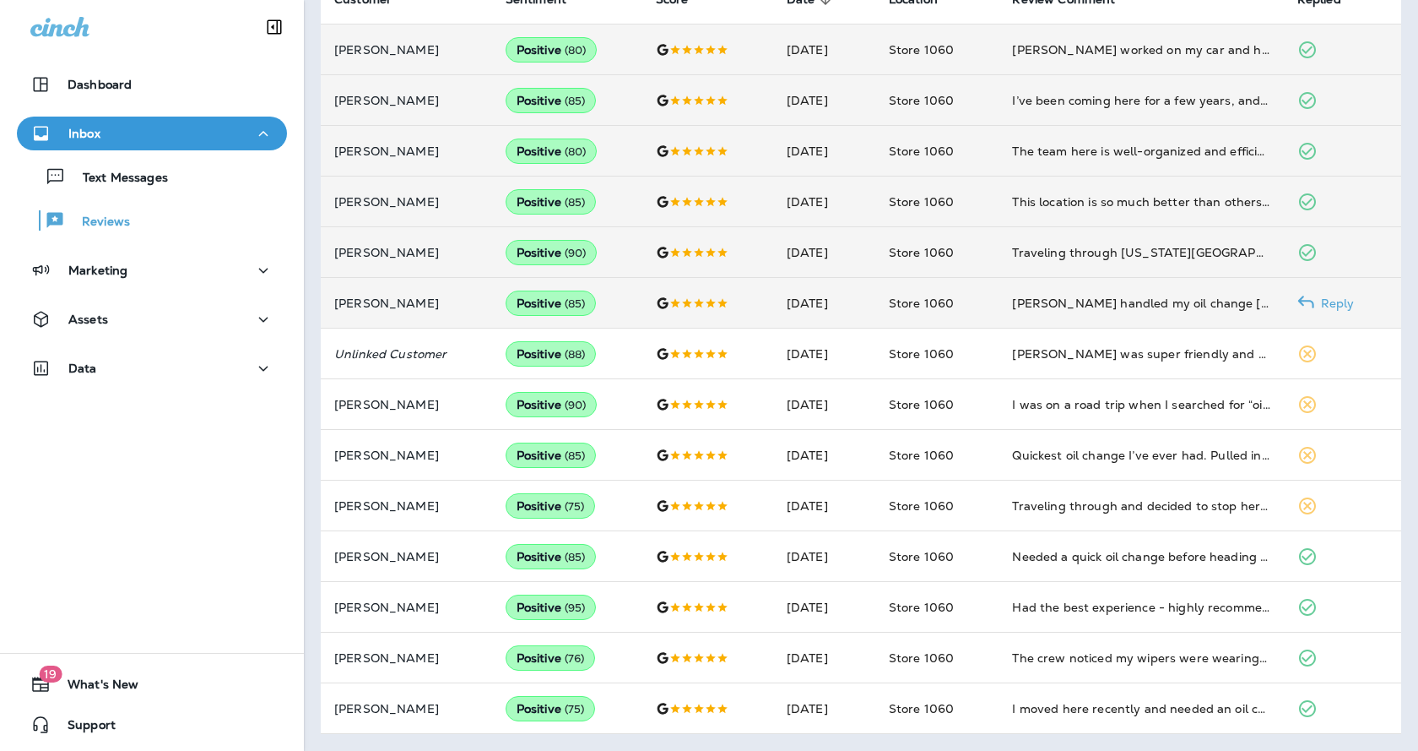
scroll to position [261, 0]
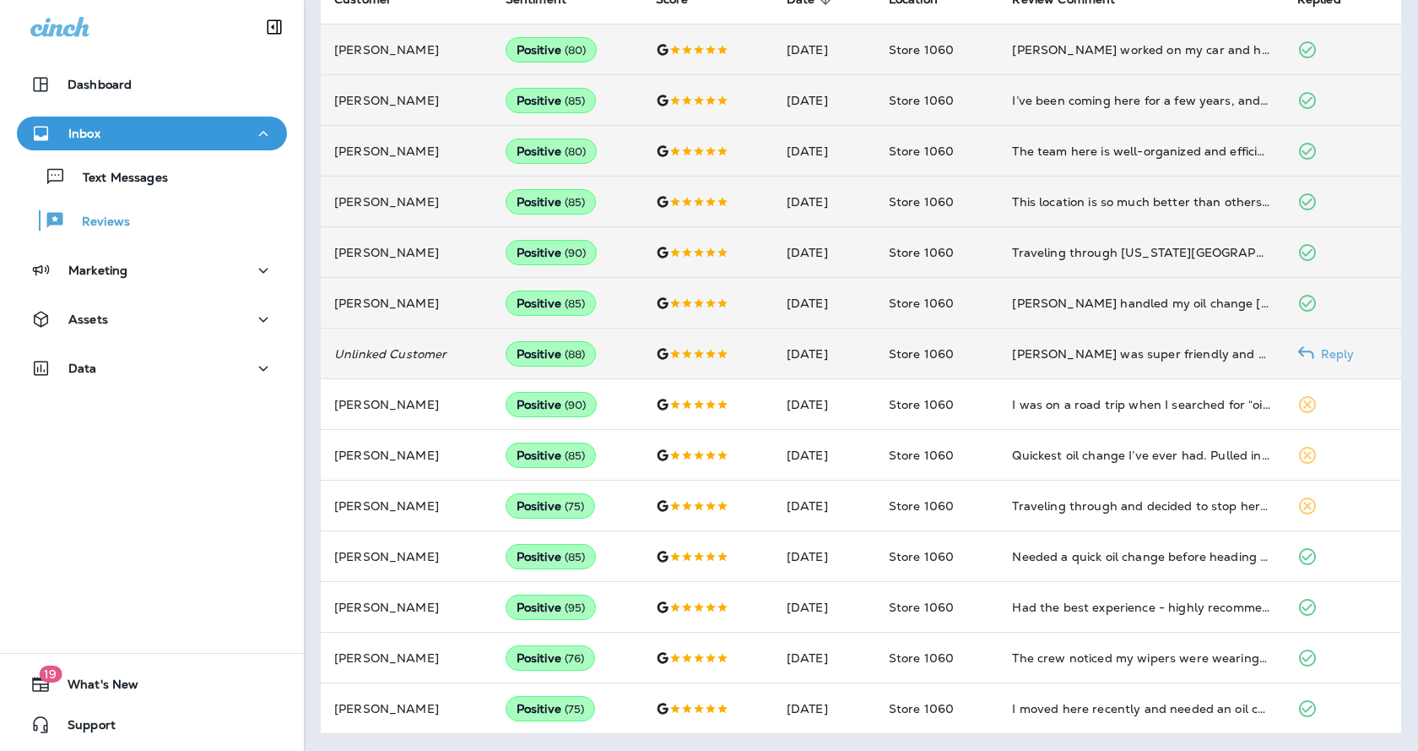
click at [1321, 344] on div "Reply" at bounding box center [1315, 354] width 34 height 20
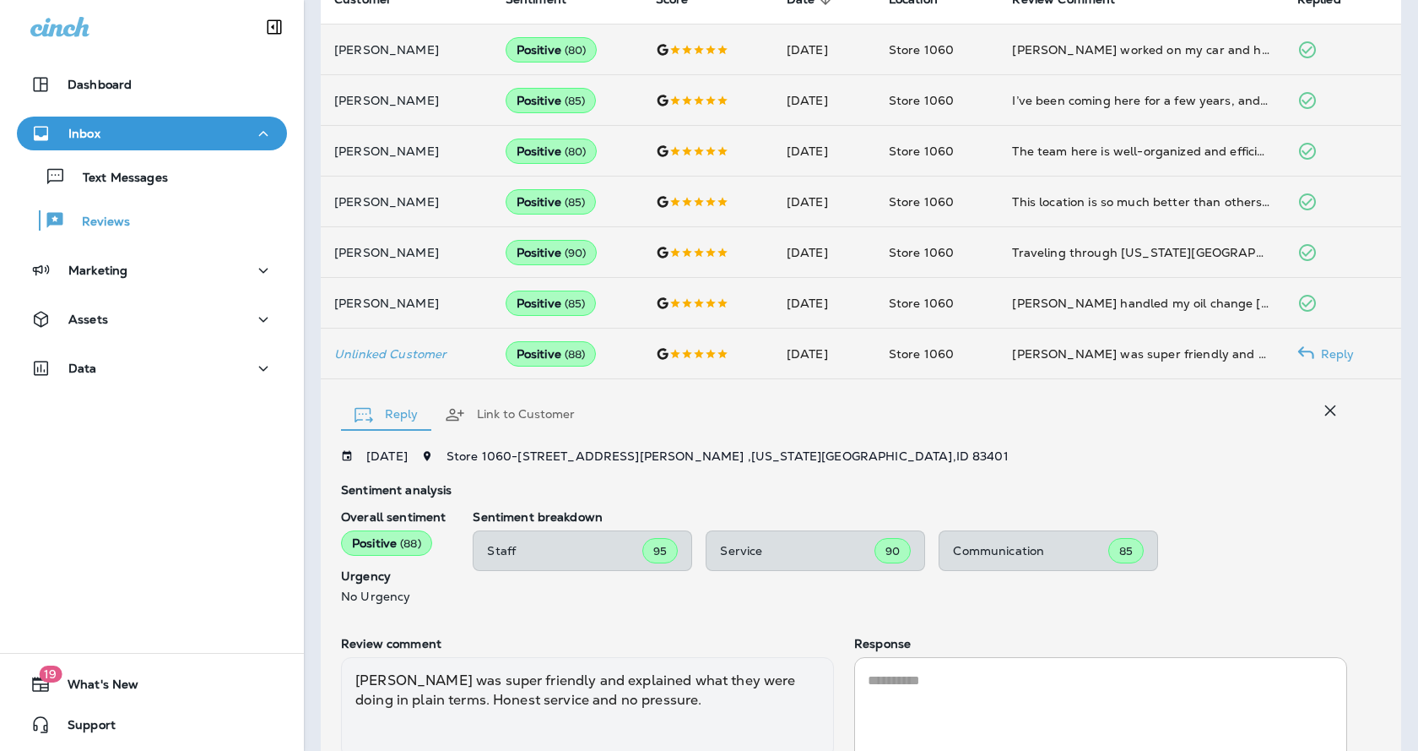
scroll to position [403, 0]
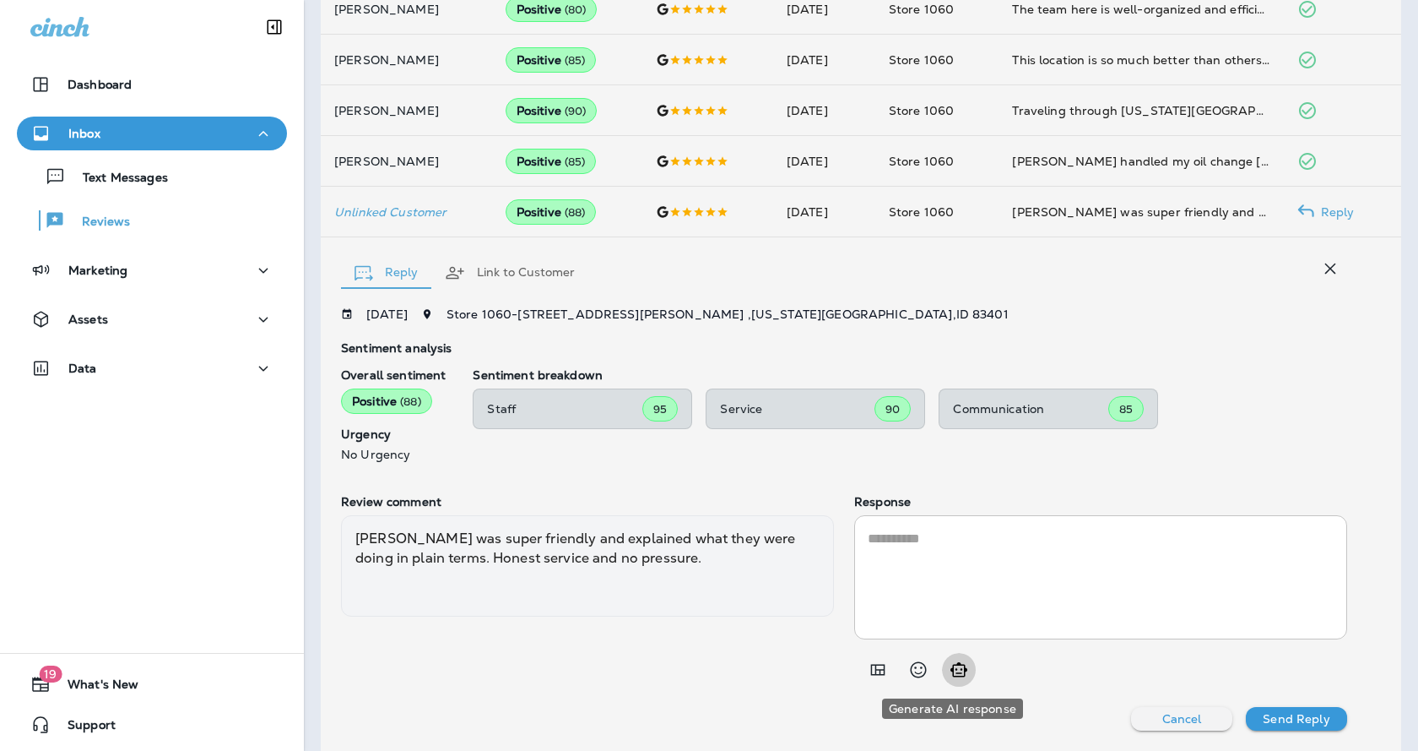
click at [954, 675] on icon "Generate AI response" at bounding box center [959, 669] width 20 height 20
type textarea "**********"
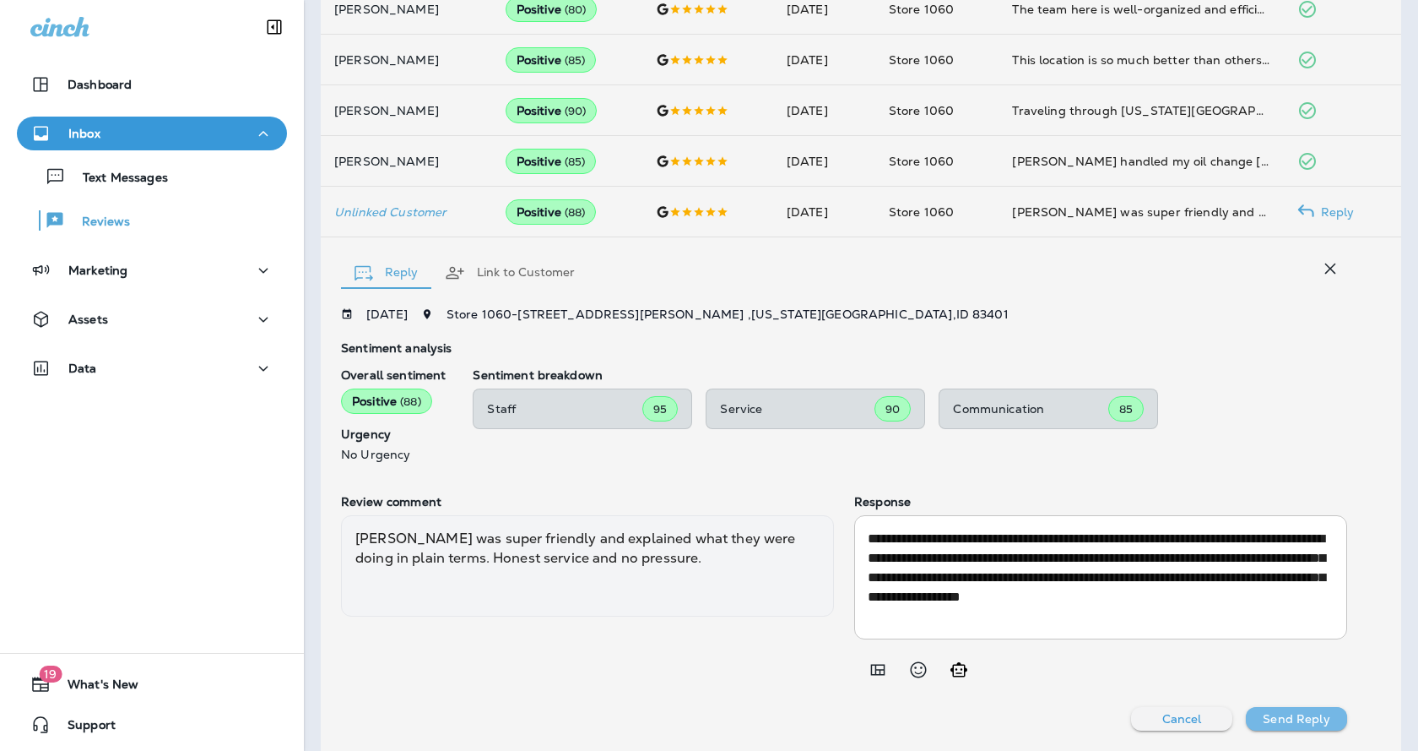
click at [1276, 712] on p "Send Reply" at bounding box center [1296, 719] width 67 height 14
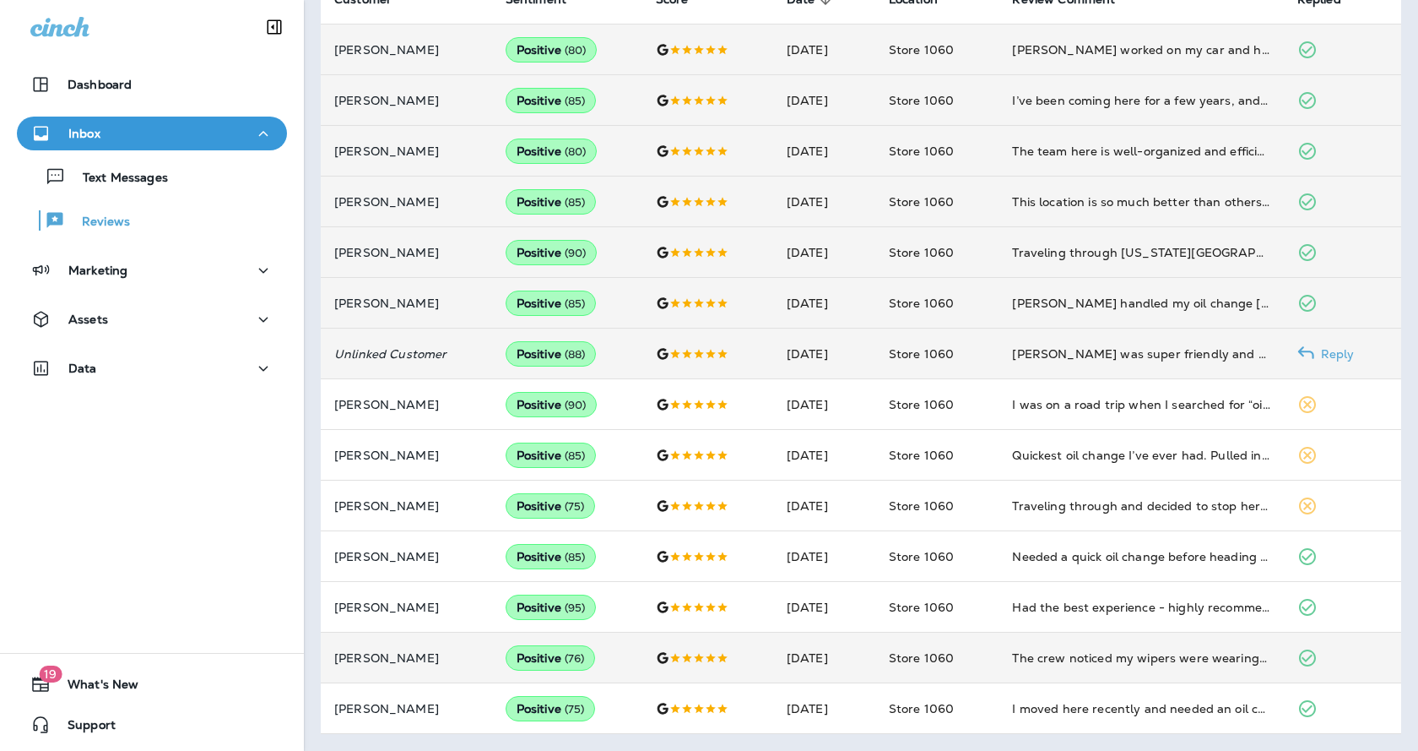
scroll to position [261, 0]
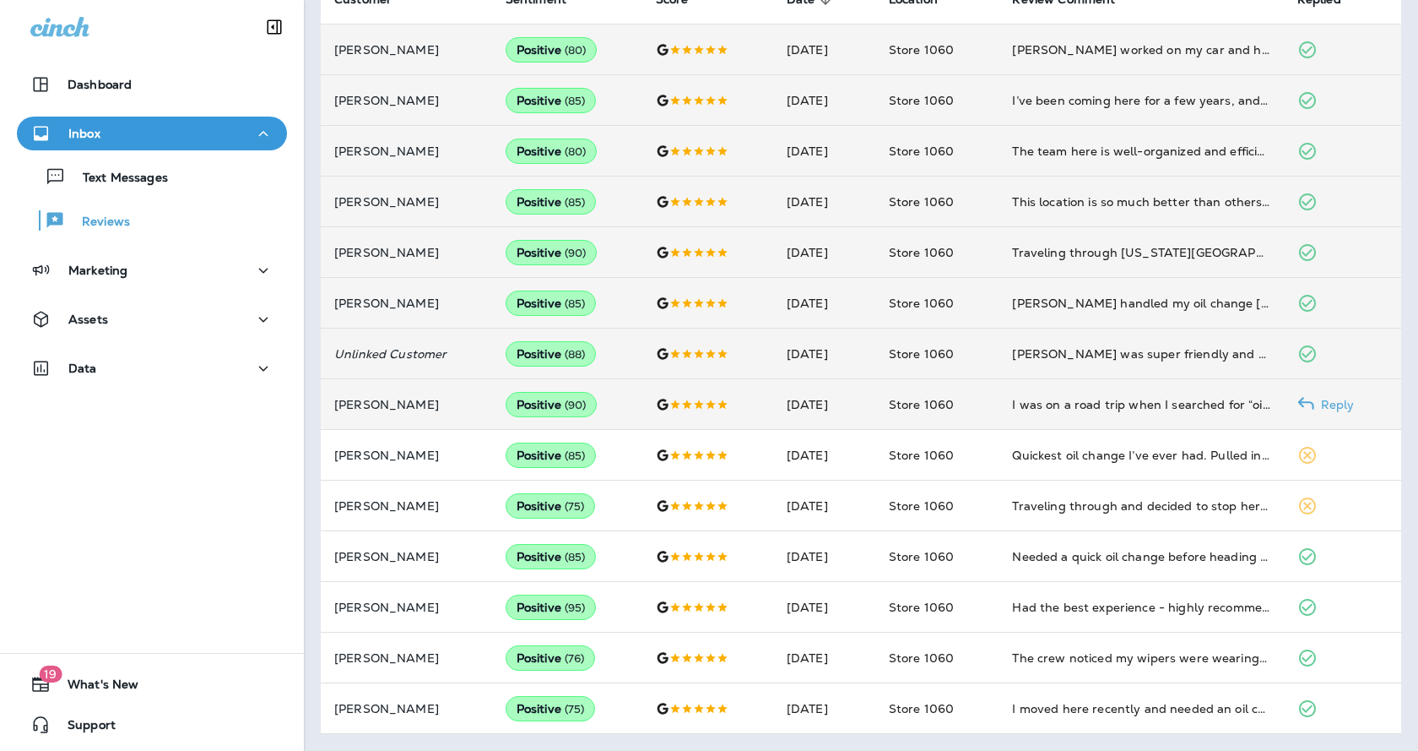
click at [1331, 409] on p "Reply" at bounding box center [1335, 405] width 41 height 14
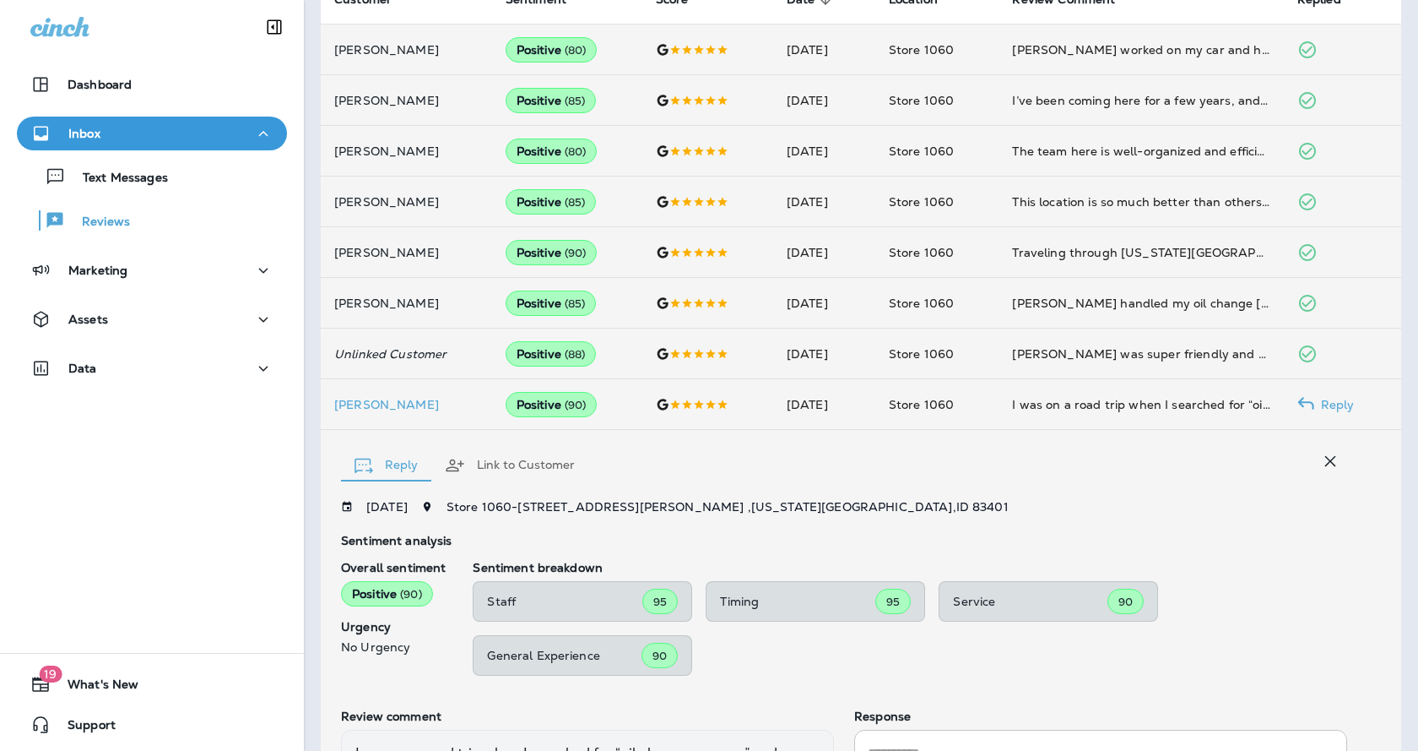
scroll to position [475, 0]
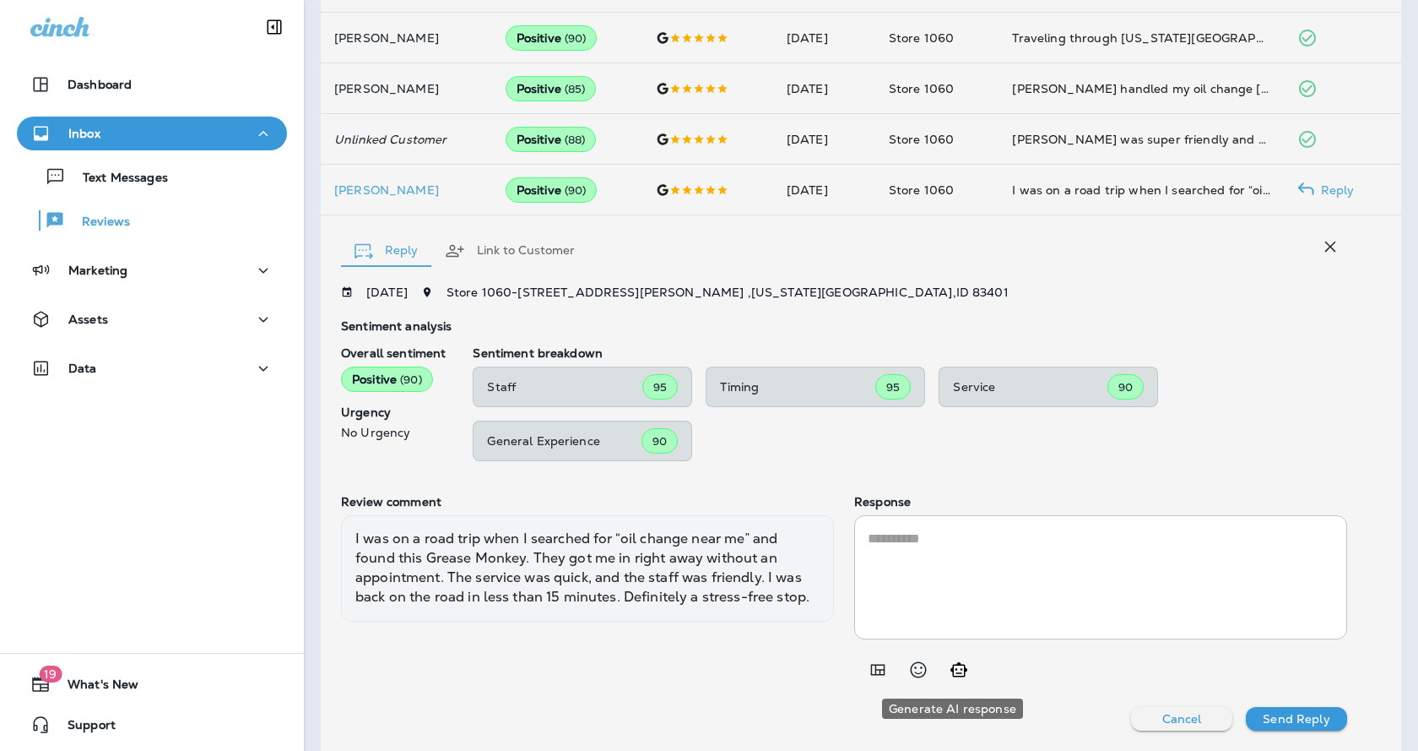
click at [951, 670] on icon "Generate AI response" at bounding box center [959, 669] width 17 height 14
type textarea "**********"
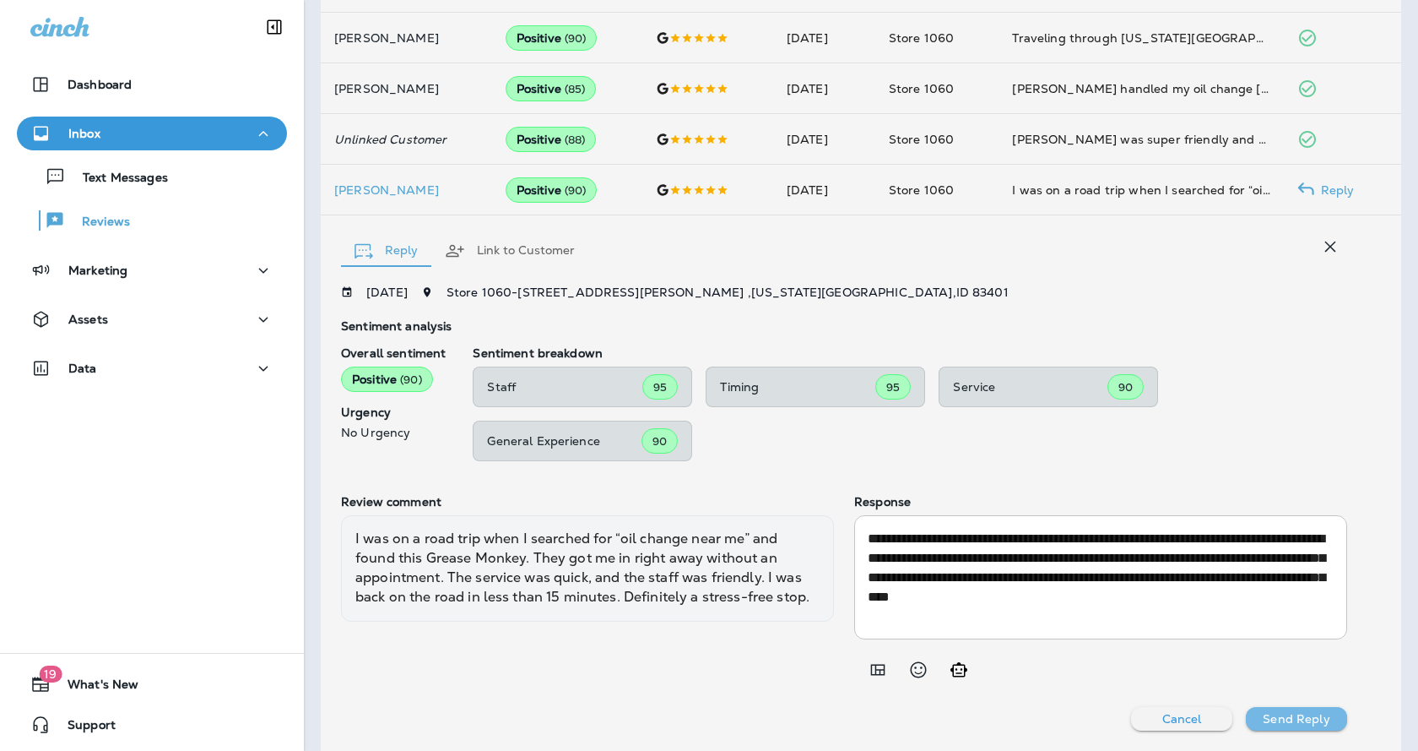
click at [1300, 716] on p "Send Reply" at bounding box center [1296, 719] width 67 height 14
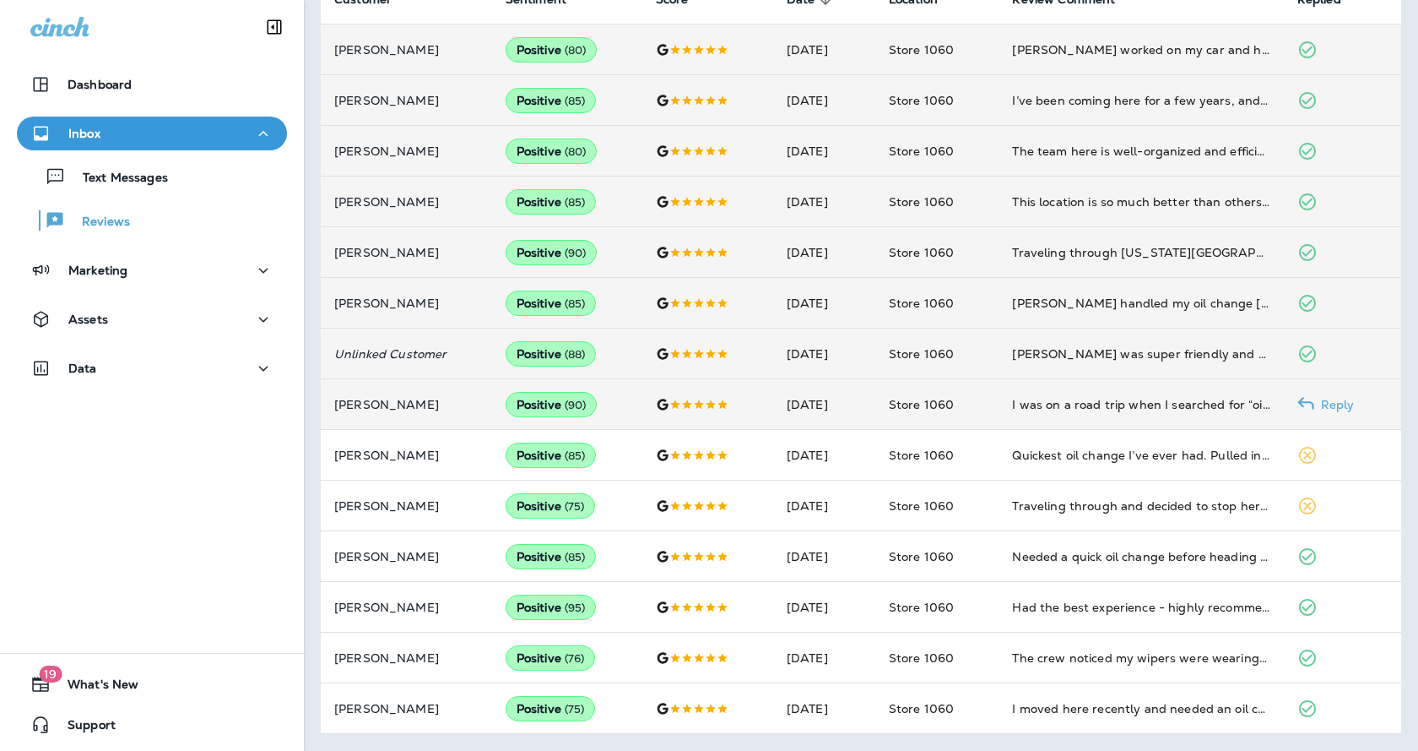
scroll to position [261, 0]
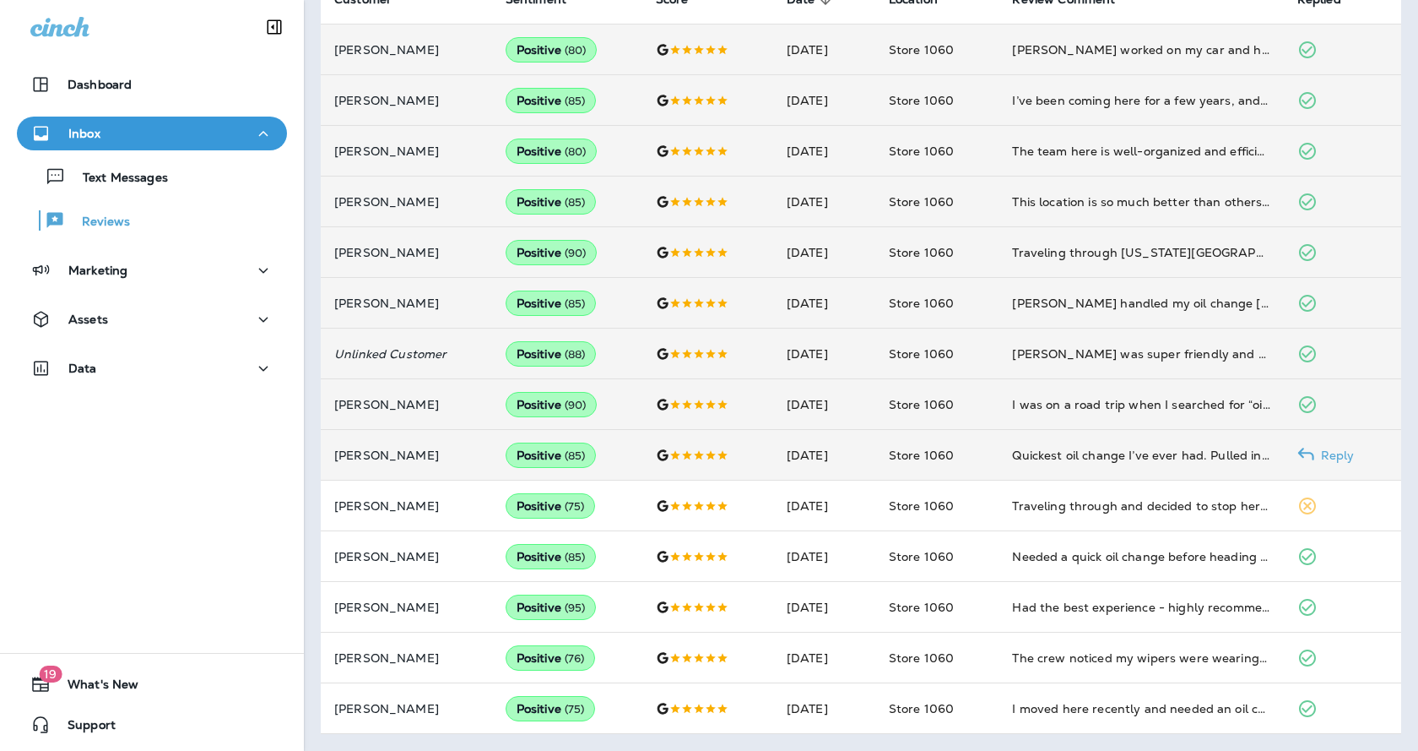
click at [1316, 459] on p "Reply" at bounding box center [1335, 455] width 41 height 14
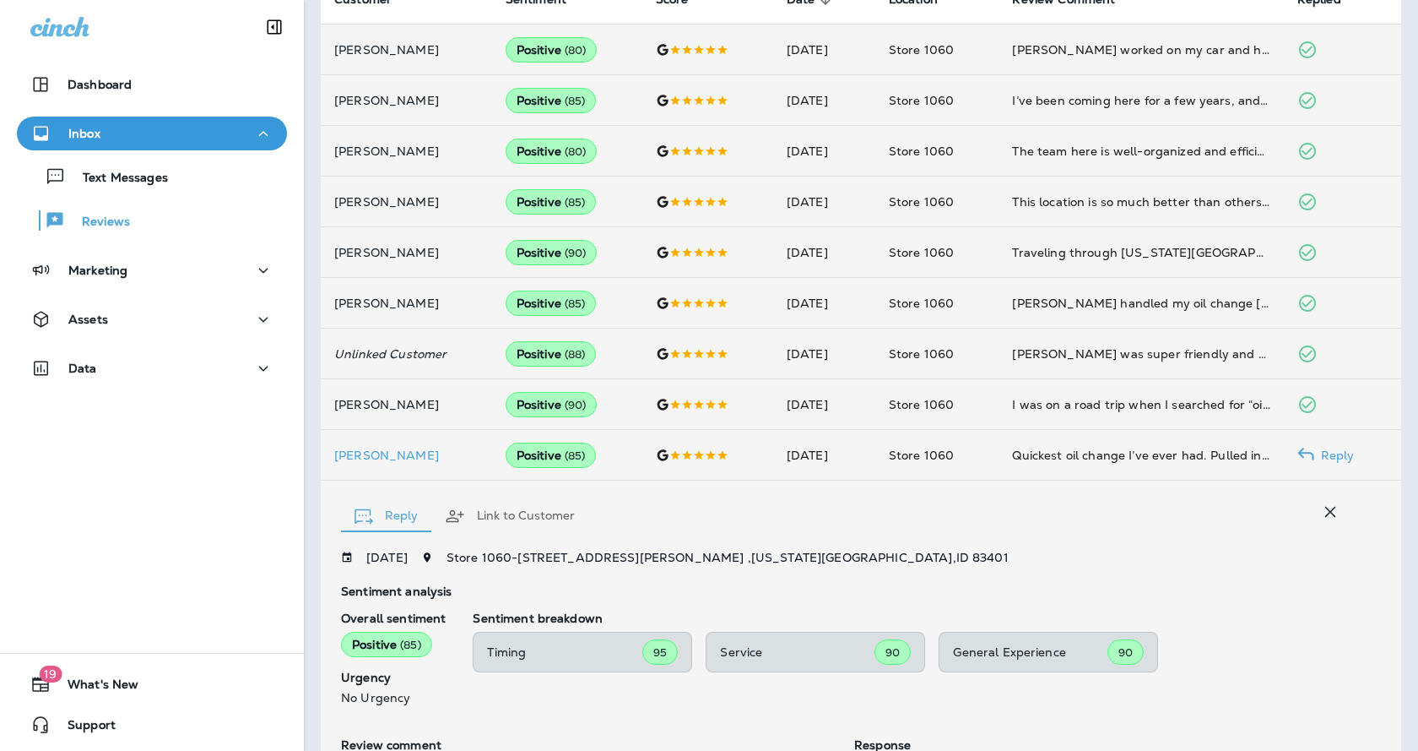
scroll to position [504, 0]
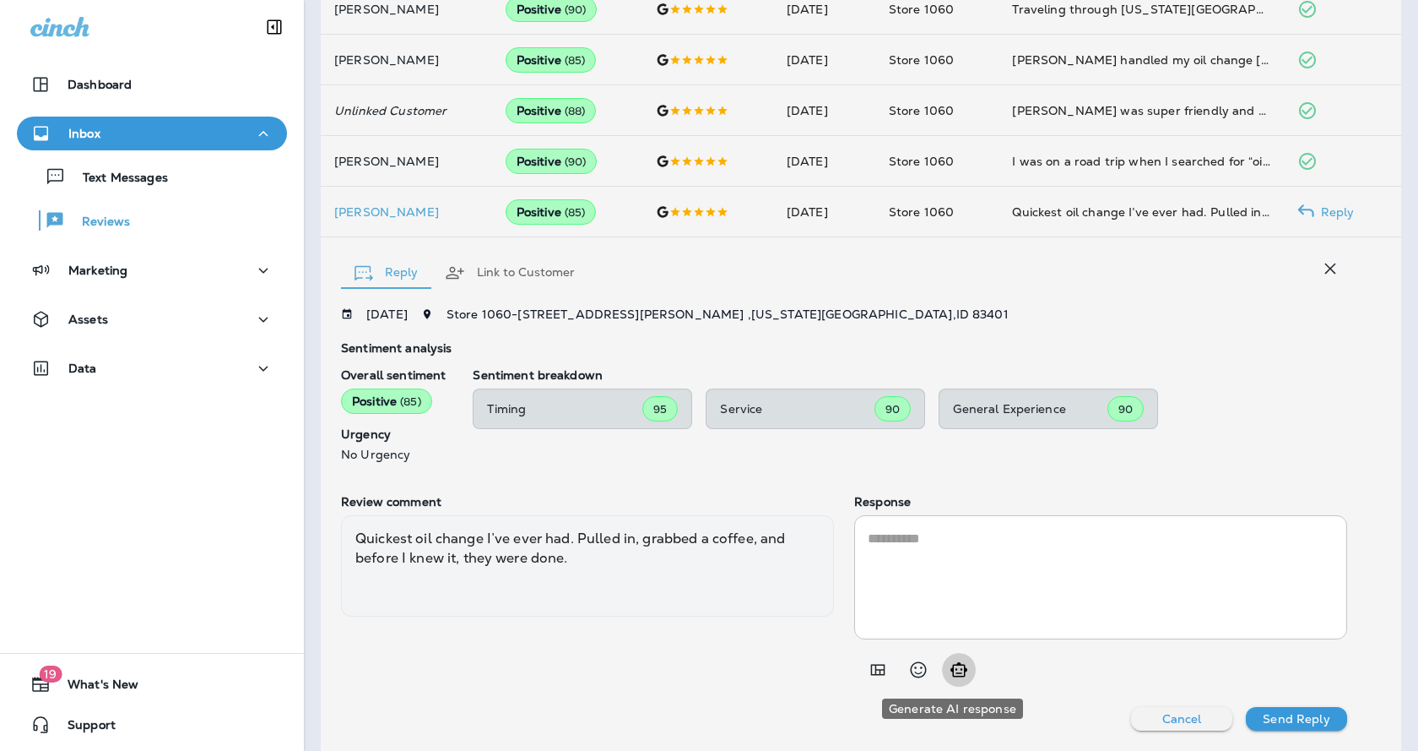
click at [954, 664] on icon "Generate AI response" at bounding box center [959, 669] width 17 height 14
type textarea "**********"
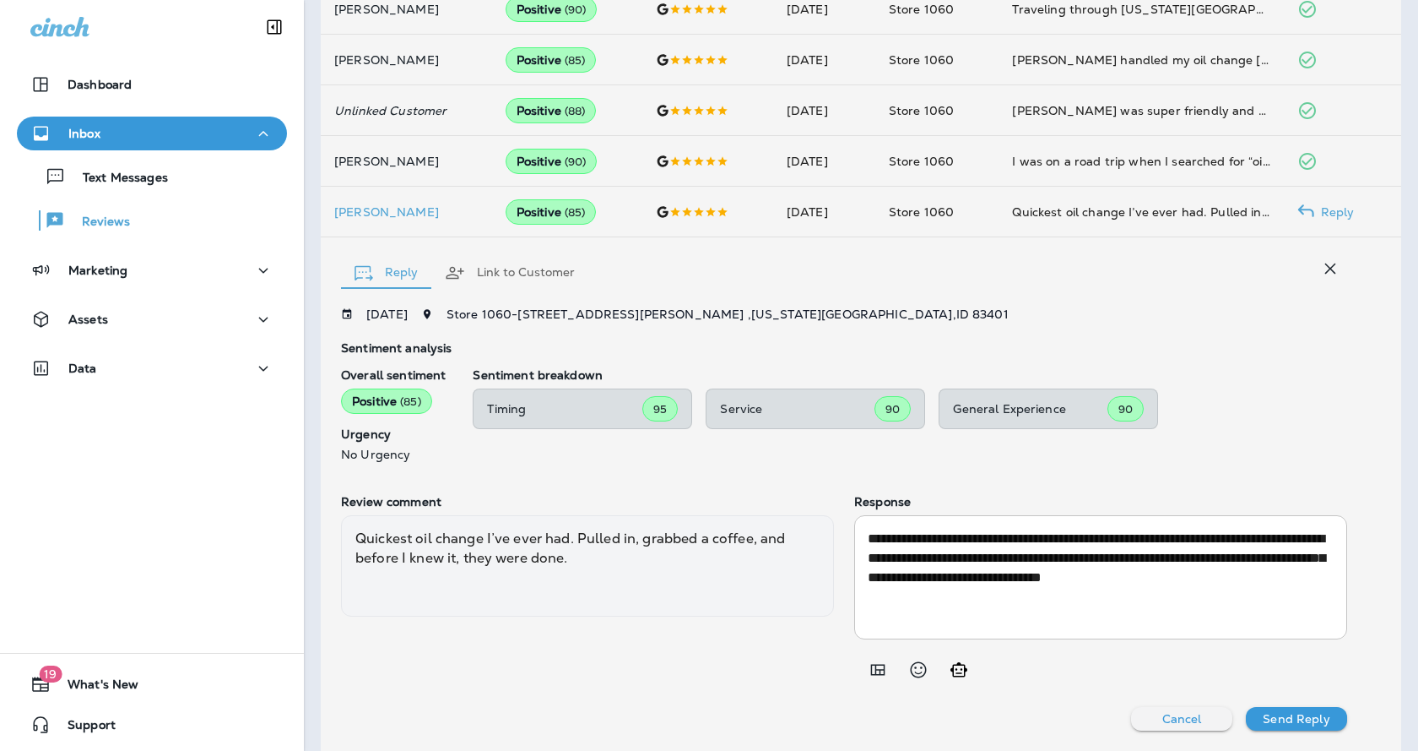
click at [1275, 725] on p "Send Reply" at bounding box center [1296, 719] width 67 height 14
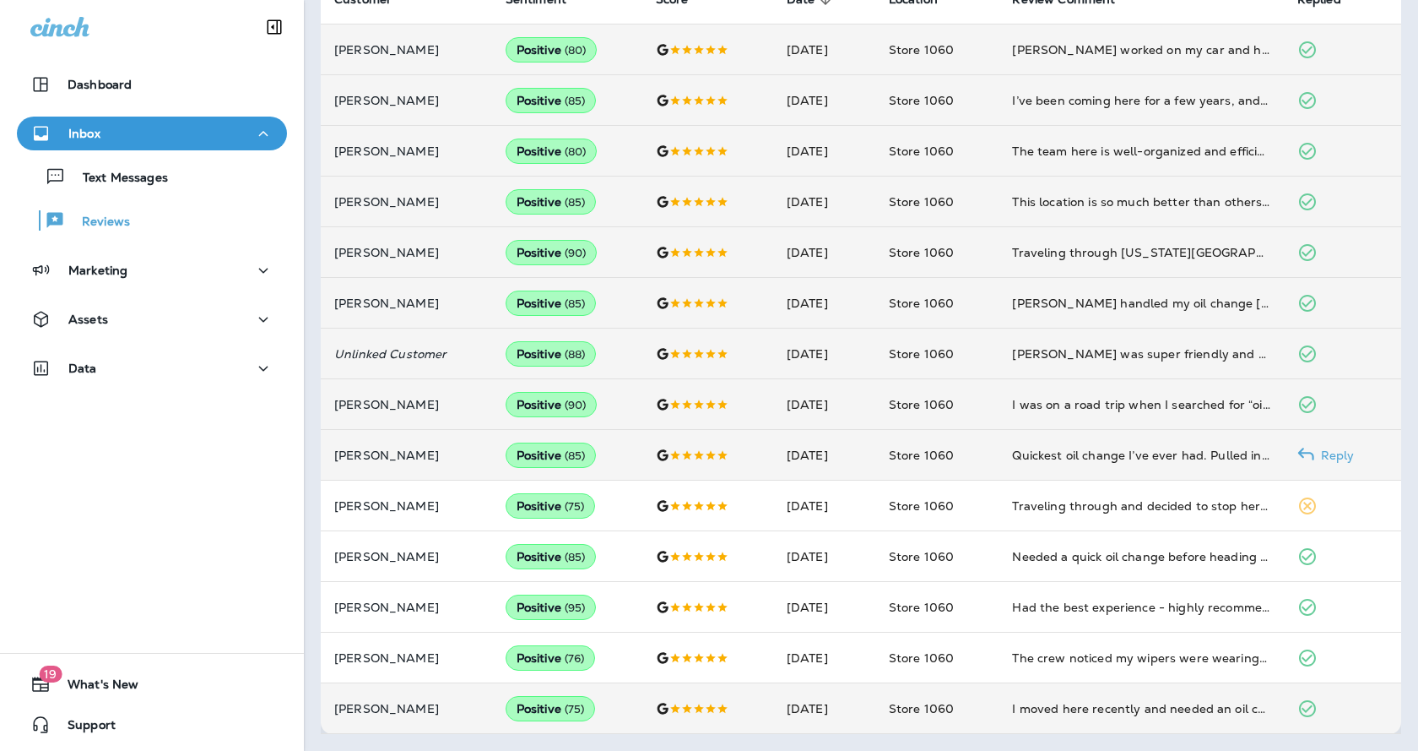
click at [1284, 724] on td at bounding box center [1342, 708] width 117 height 51
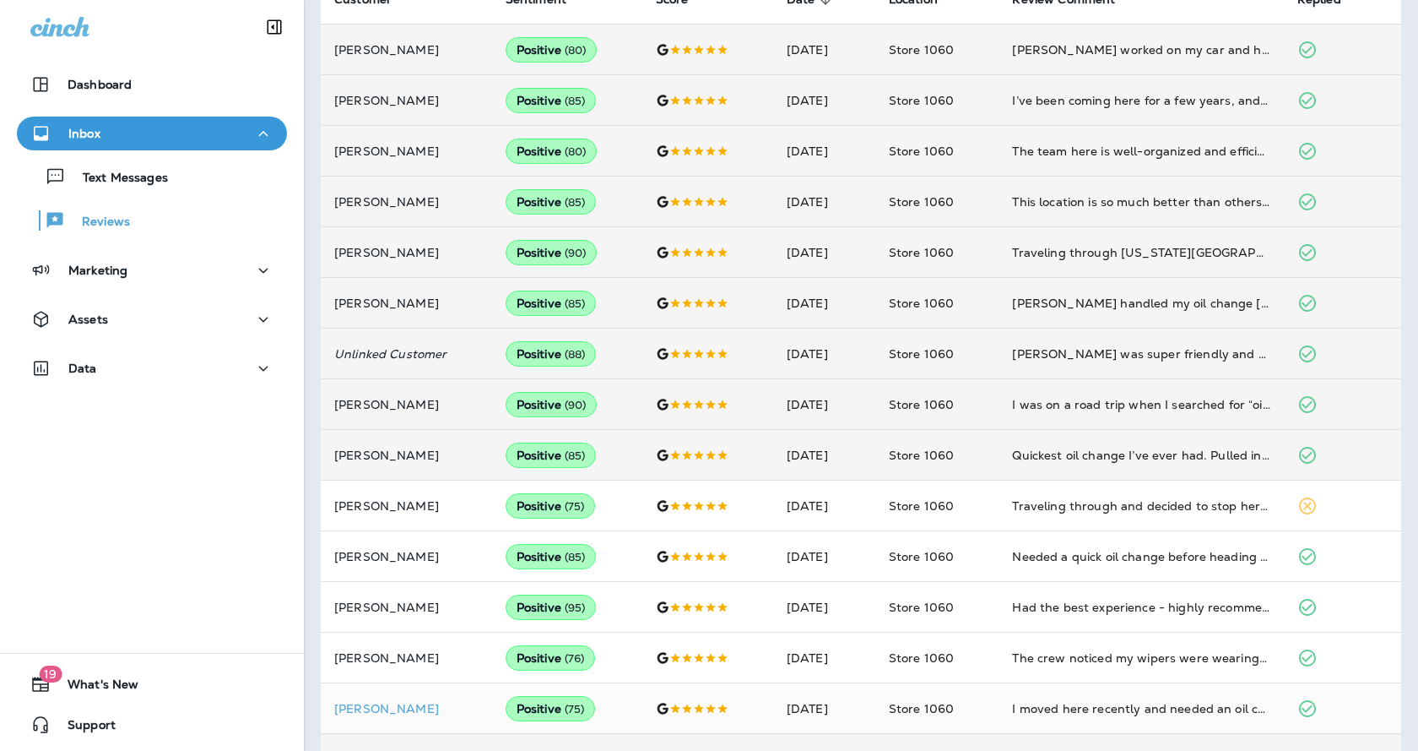
scroll to position [757, 0]
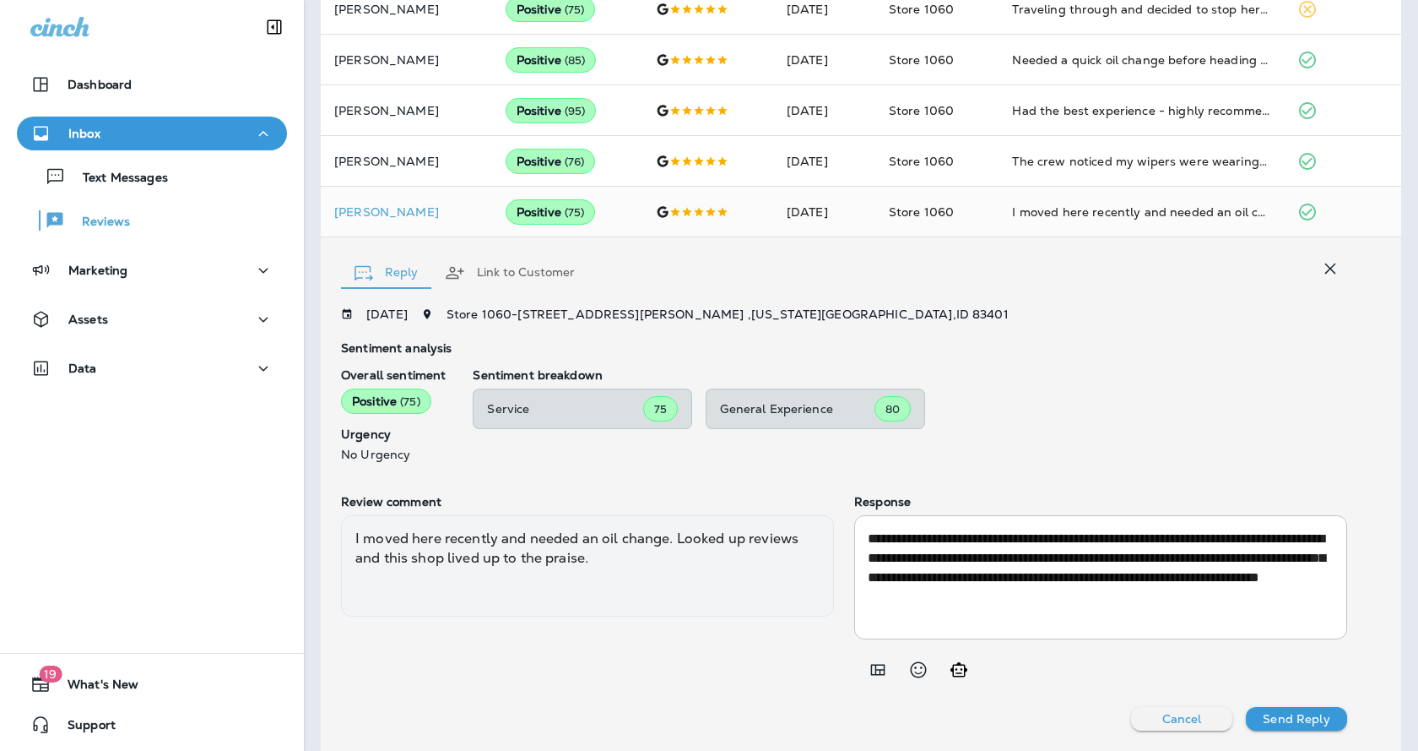
click at [1176, 712] on p "Cancel" at bounding box center [1183, 719] width 40 height 14
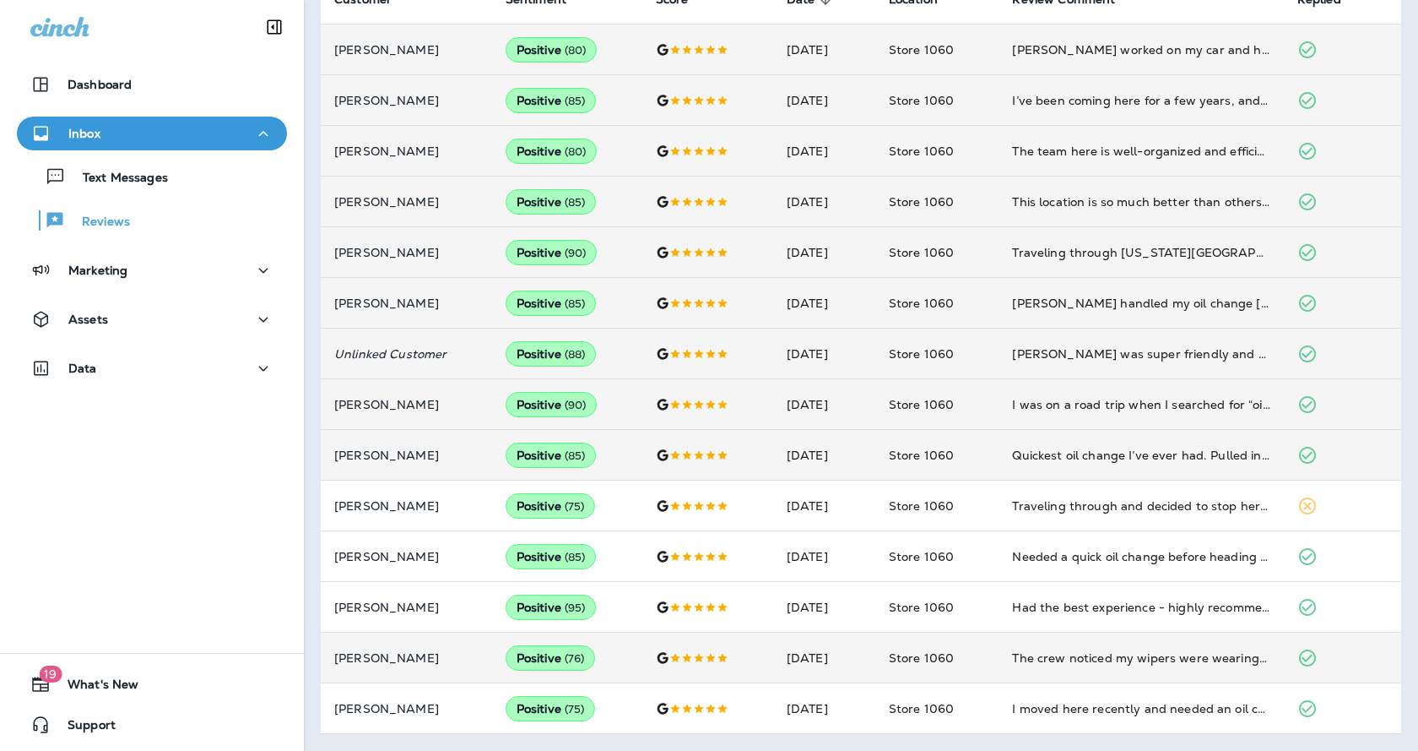
scroll to position [261, 0]
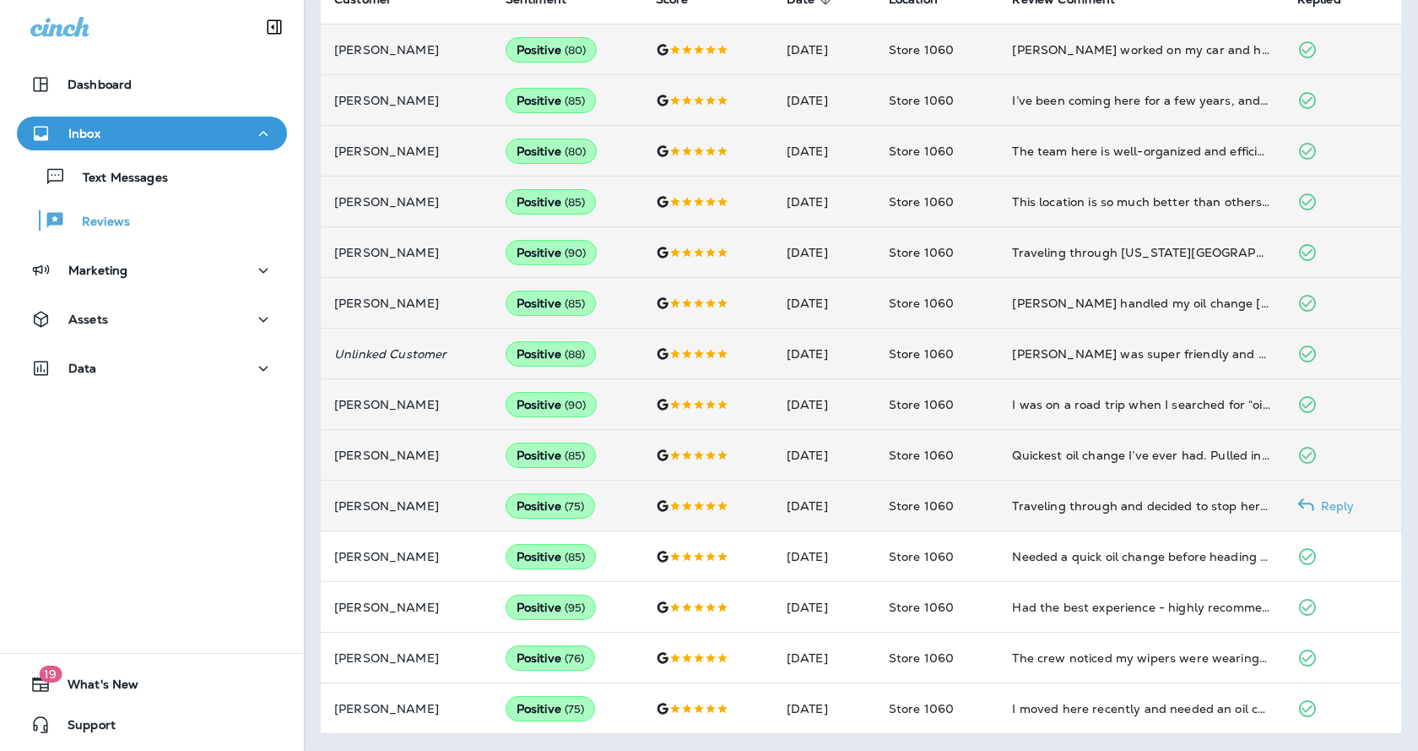
click at [1328, 499] on p "Reply" at bounding box center [1335, 506] width 41 height 14
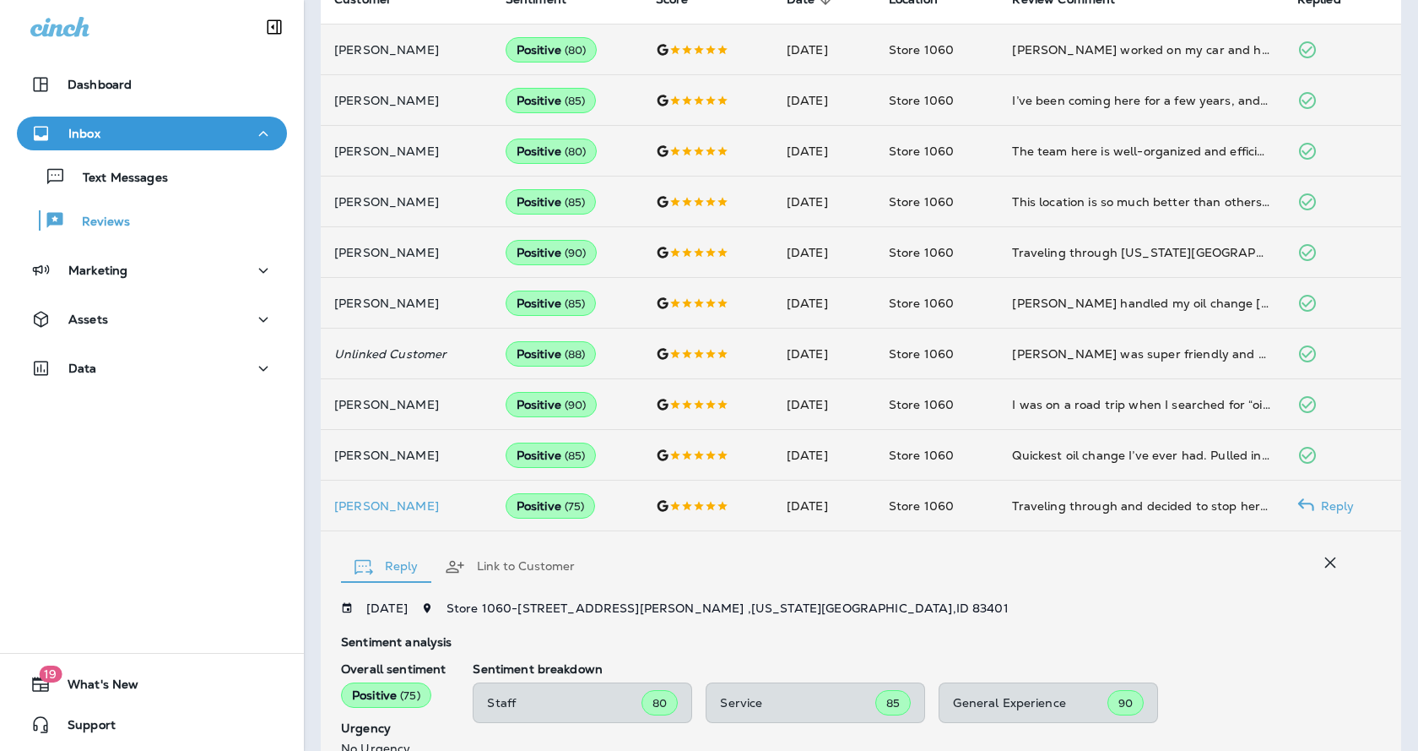
scroll to position [555, 0]
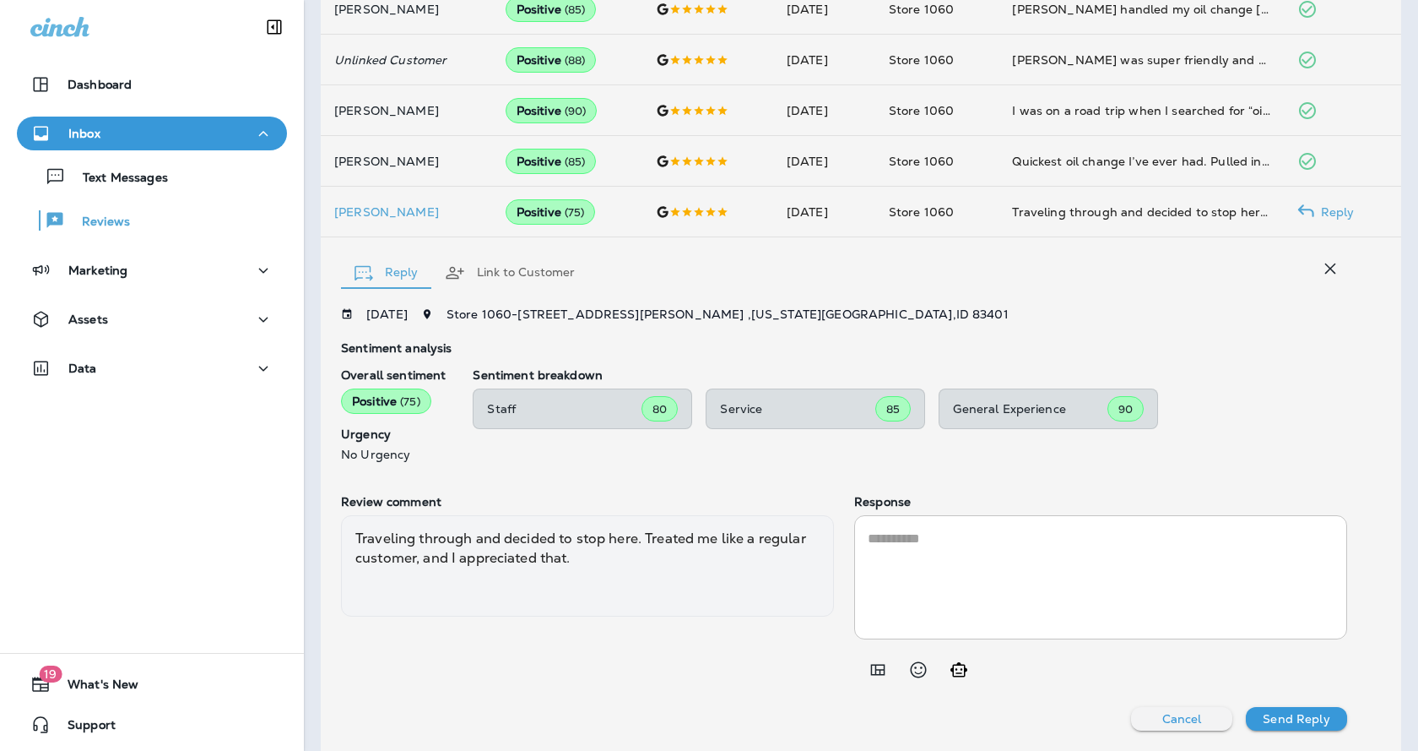
click at [958, 677] on icon "Generate AI response" at bounding box center [959, 669] width 20 height 20
type textarea "**********"
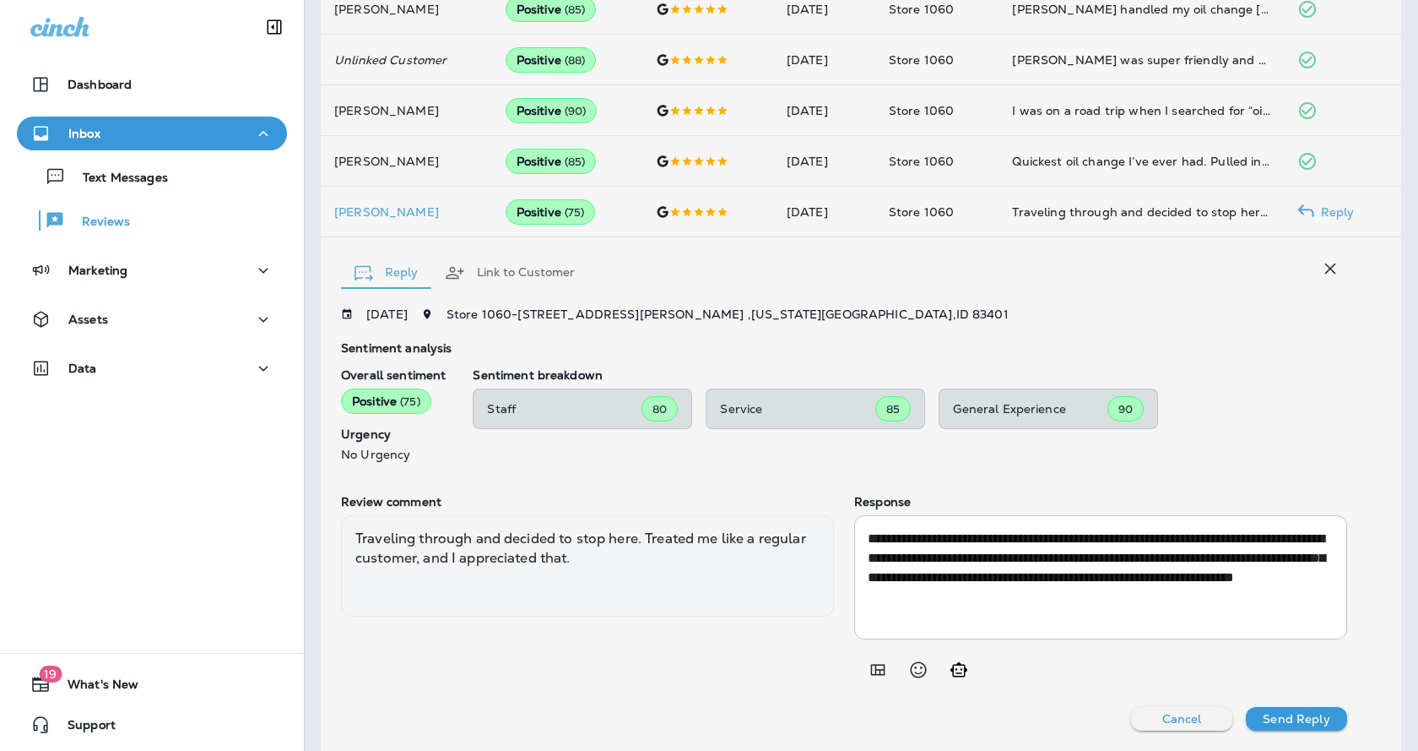
click at [1323, 718] on button "Send Reply" at bounding box center [1296, 719] width 101 height 24
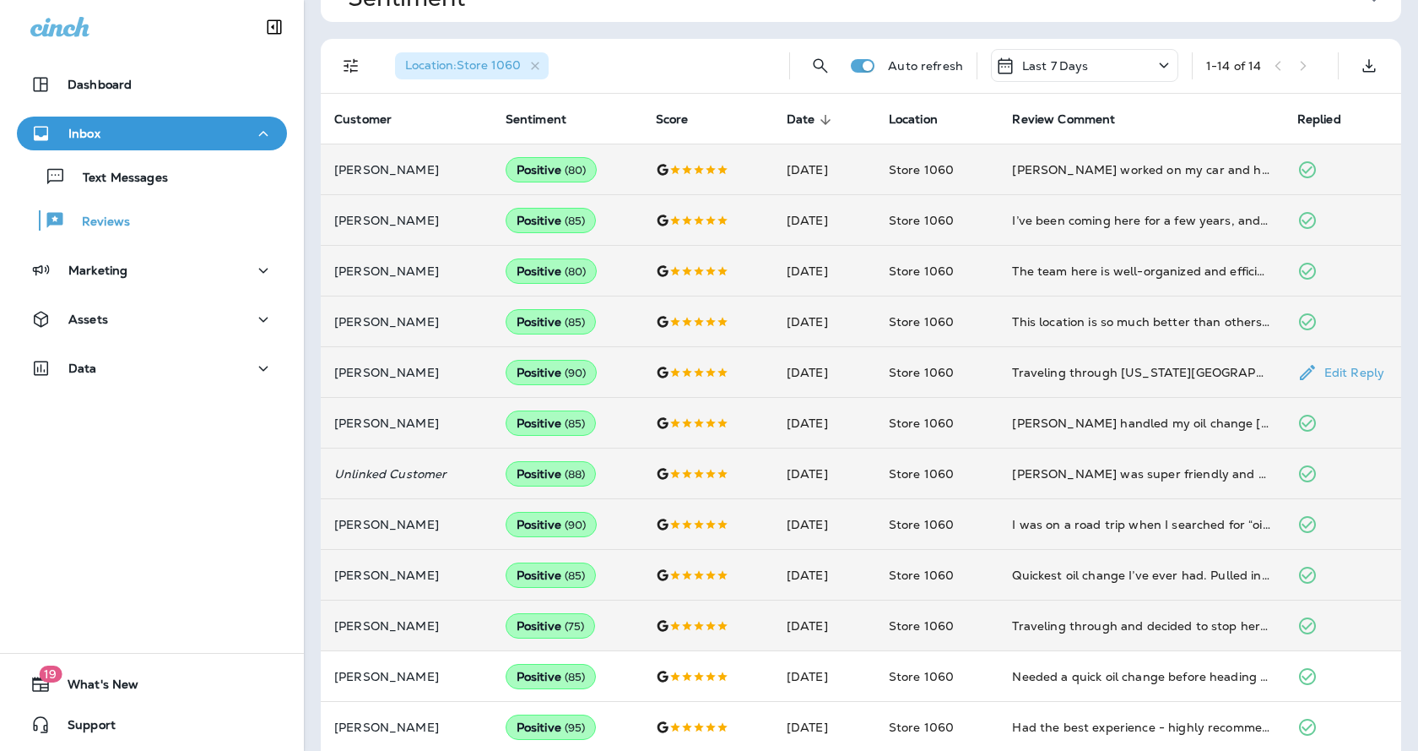
scroll to position [0, 0]
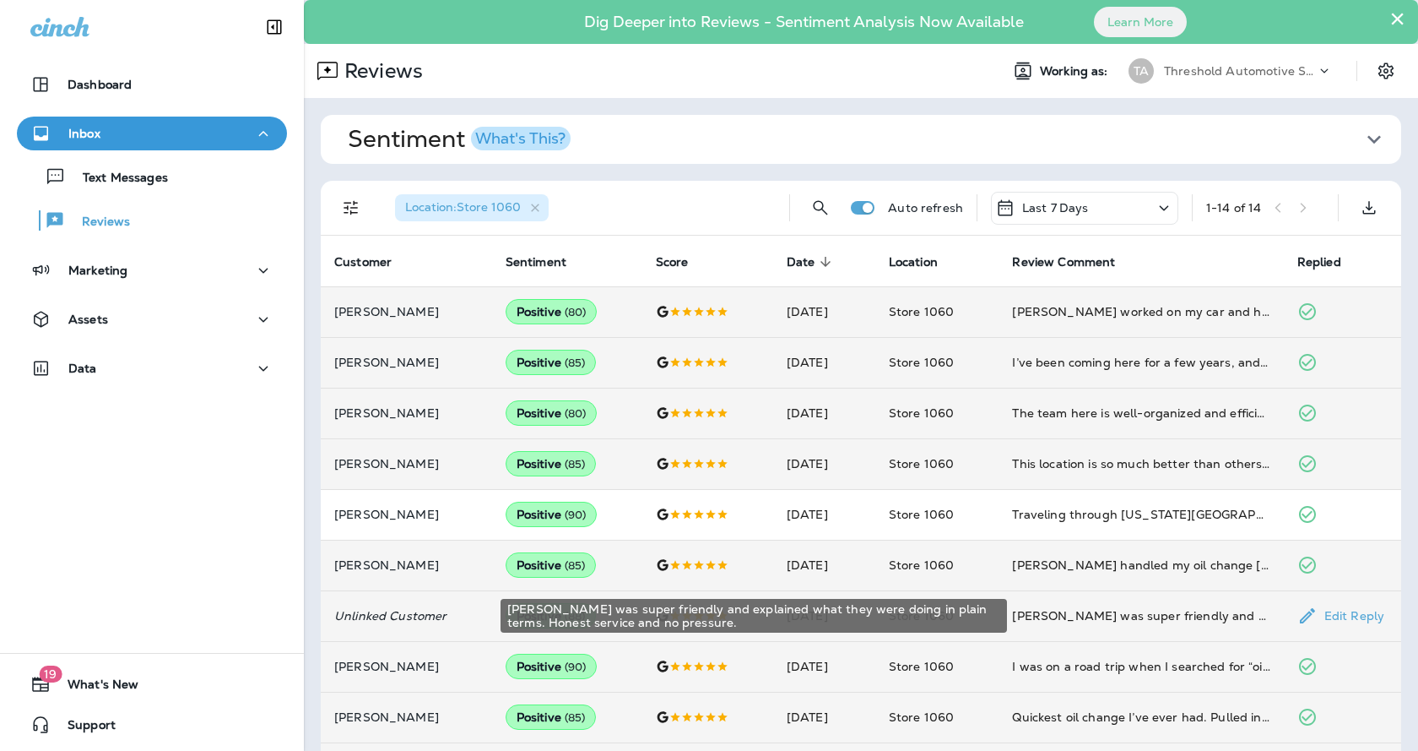
click at [1092, 615] on div "[PERSON_NAME] was super friendly and explained what they were doing in plain te…" at bounding box center [1141, 615] width 258 height 17
